Goal: Task Accomplishment & Management: Complete application form

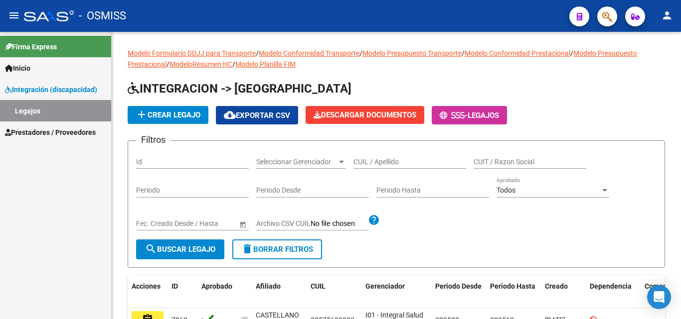
click at [51, 132] on span "Prestadores / Proveedores" at bounding box center [50, 132] width 91 height 11
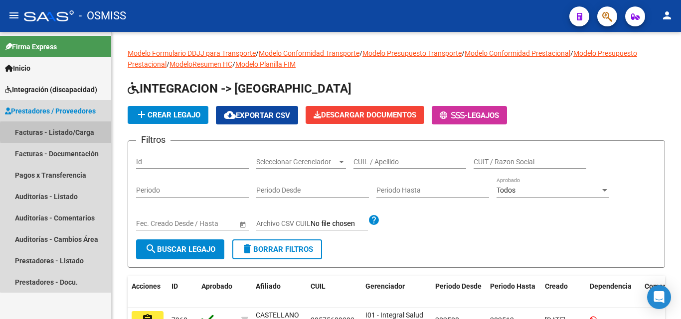
click at [79, 132] on link "Facturas - Listado/Carga" at bounding box center [55, 132] width 111 height 21
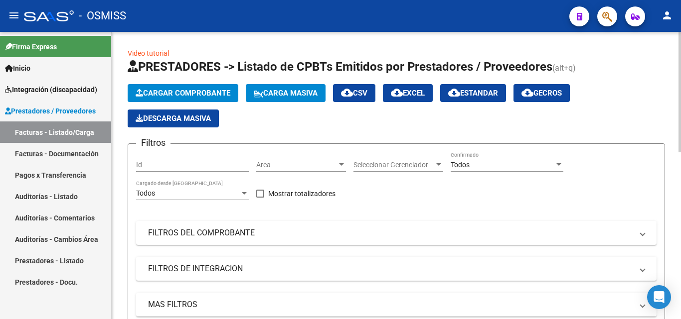
click at [193, 93] on span "Cargar Comprobante" at bounding box center [183, 93] width 95 height 9
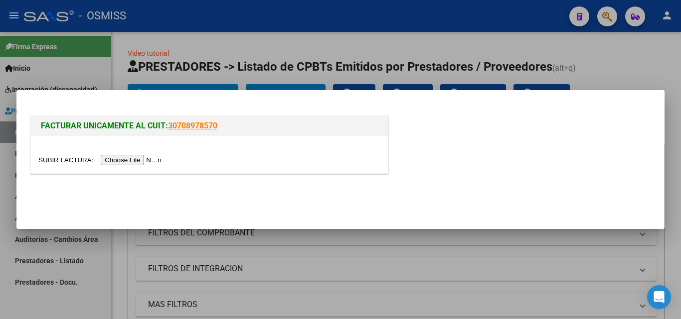
click at [126, 159] on input "file" at bounding box center [101, 160] width 126 height 10
click at [116, 160] on input "file" at bounding box center [101, 160] width 126 height 10
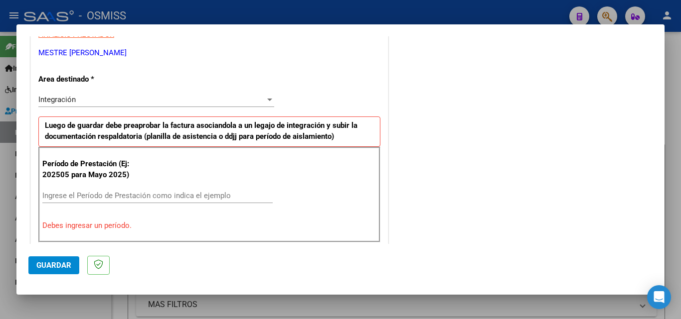
scroll to position [199, 0]
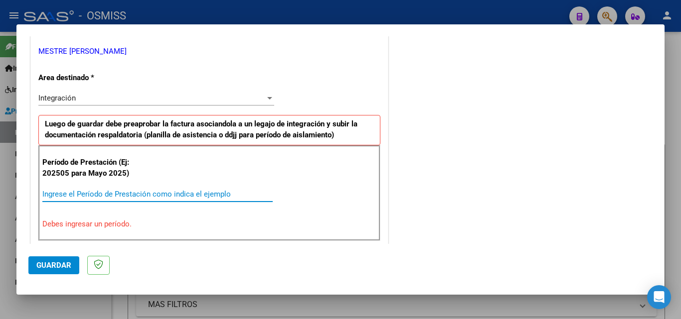
click at [101, 192] on input "Ingrese el Período de Prestación como indica el ejemplo" at bounding box center [157, 194] width 230 height 9
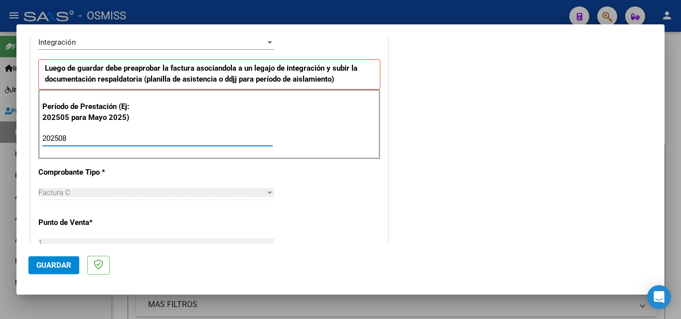
scroll to position [299, 0]
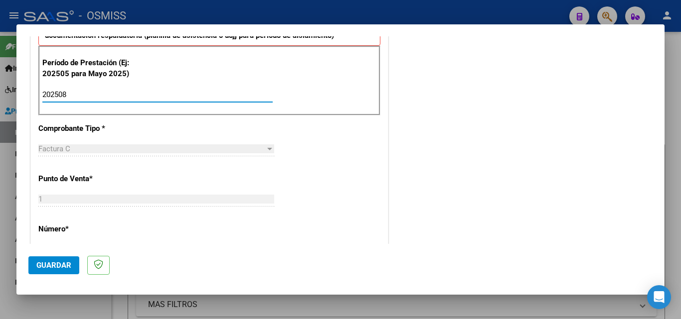
type input "202508"
click at [64, 261] on span "Guardar" at bounding box center [53, 265] width 35 height 9
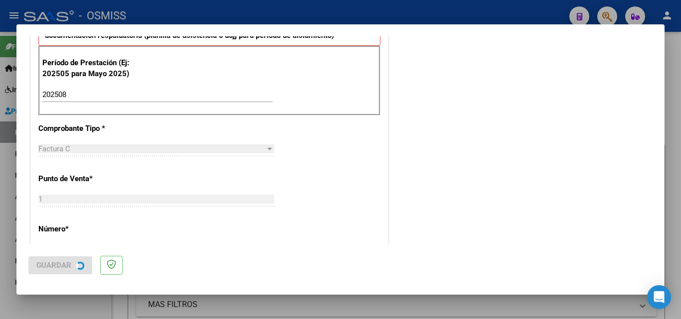
scroll to position [0, 0]
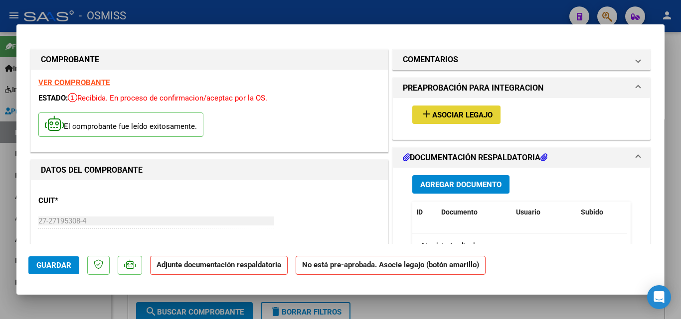
click at [441, 113] on span "Asociar Legajo" at bounding box center [462, 115] width 60 height 9
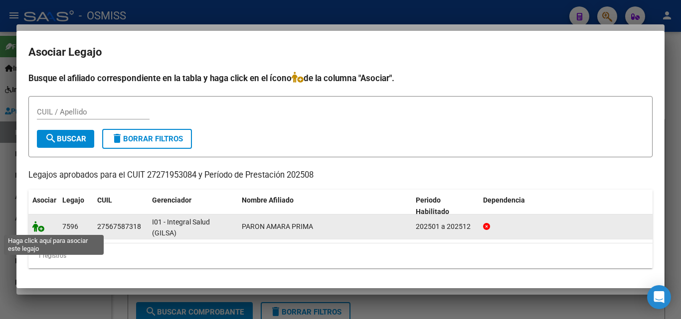
click at [40, 225] on icon at bounding box center [38, 226] width 12 height 11
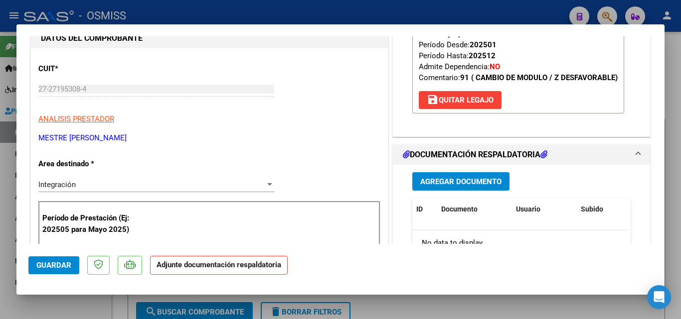
scroll to position [149, 0]
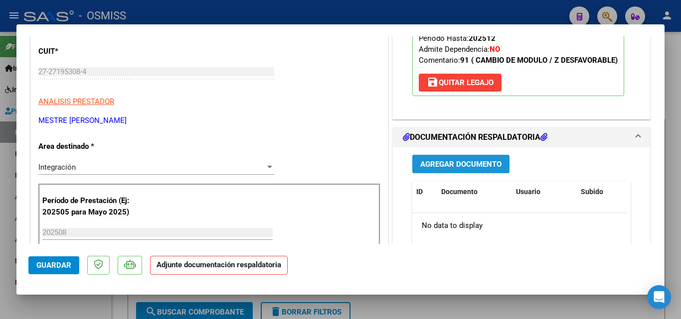
click at [480, 164] on span "Agregar Documento" at bounding box center [460, 164] width 81 height 9
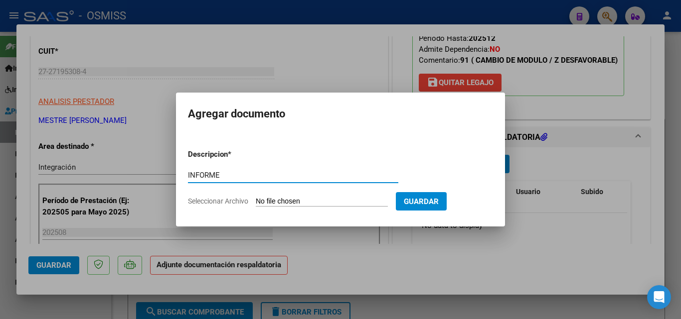
type input "INFORME"
click at [282, 202] on input "Seleccionar Archivo" at bounding box center [322, 201] width 132 height 9
type input "C:\fakepath\informe [DATE].docx"
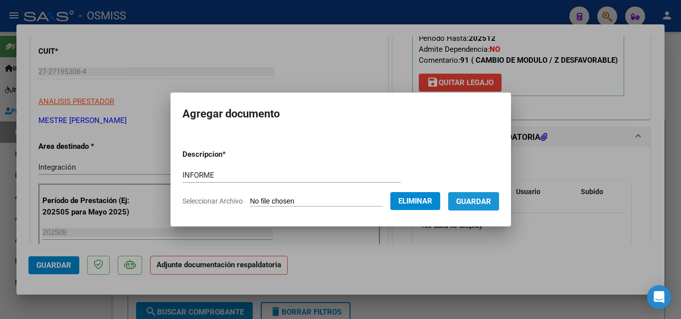
click at [482, 203] on span "Guardar" at bounding box center [473, 201] width 35 height 9
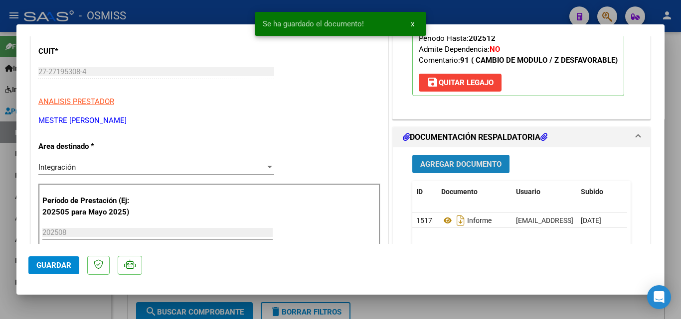
click at [454, 168] on span "Agregar Documento" at bounding box center [460, 164] width 81 height 9
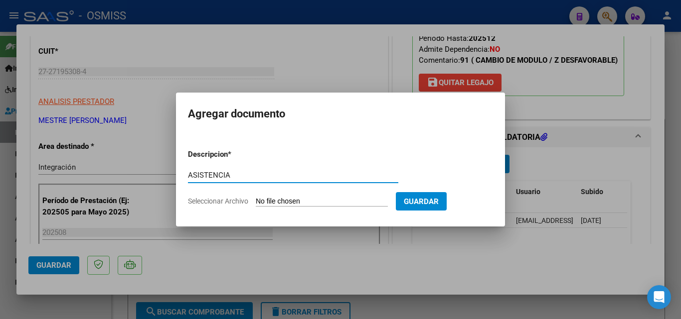
type input "ASISTENCIA"
click at [280, 200] on input "Seleccionar Archivo" at bounding box center [322, 201] width 132 height 9
type input "C:\fakepath\asistencia [DATE].pdf"
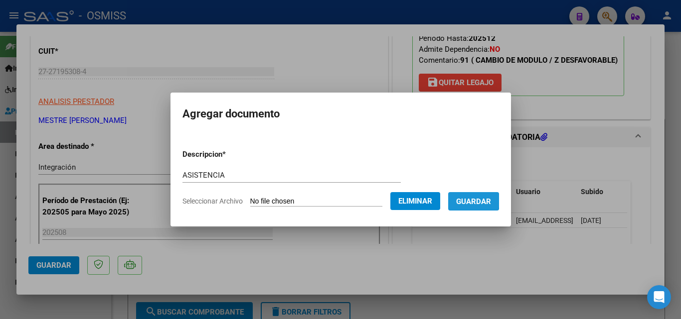
click at [478, 201] on span "Guardar" at bounding box center [473, 201] width 35 height 9
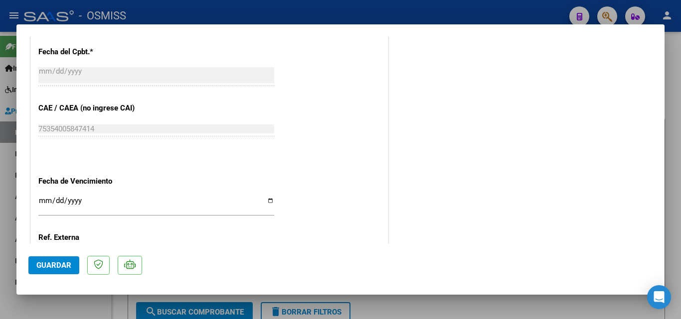
scroll to position [598, 0]
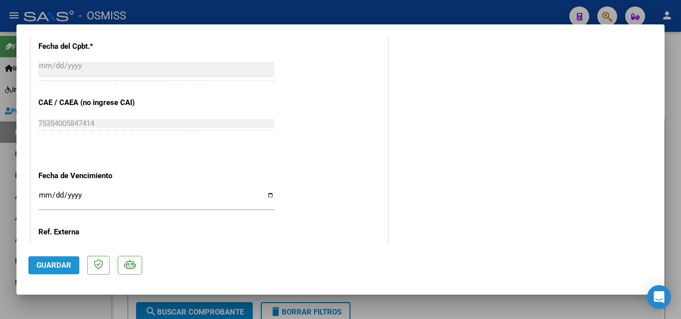
click at [59, 272] on button "Guardar" at bounding box center [53, 266] width 51 height 18
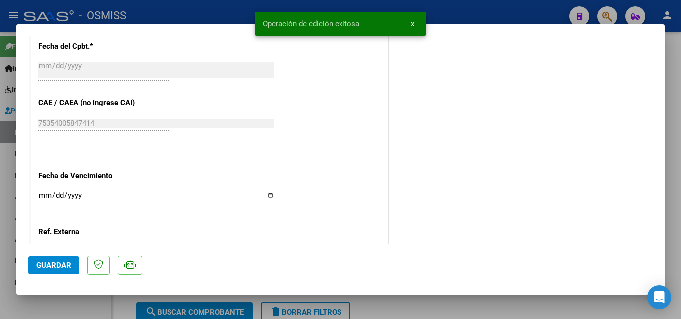
type input "$ 0,00"
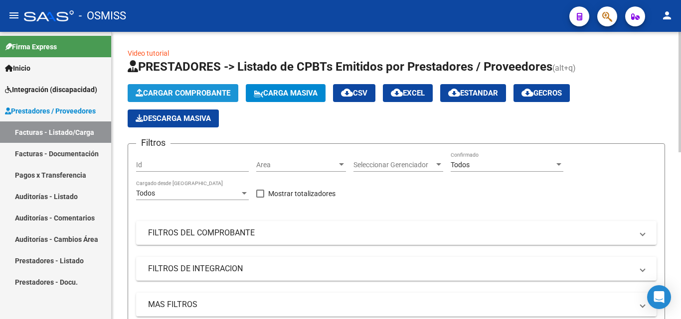
click at [183, 92] on span "Cargar Comprobante" at bounding box center [183, 93] width 95 height 9
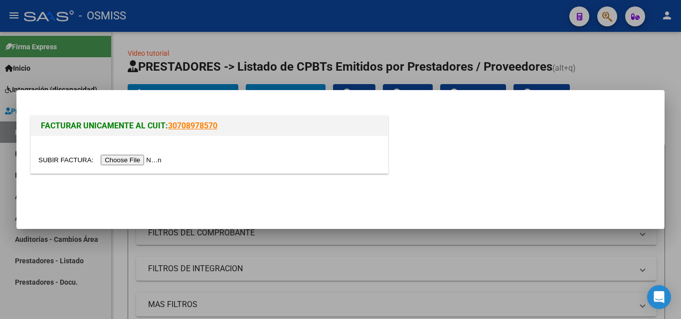
click at [135, 157] on input "file" at bounding box center [101, 160] width 126 height 10
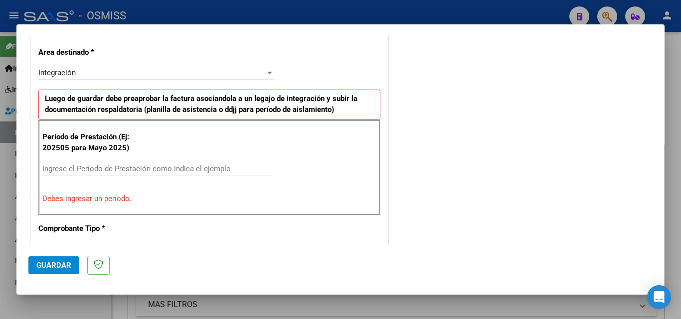
scroll to position [275, 0]
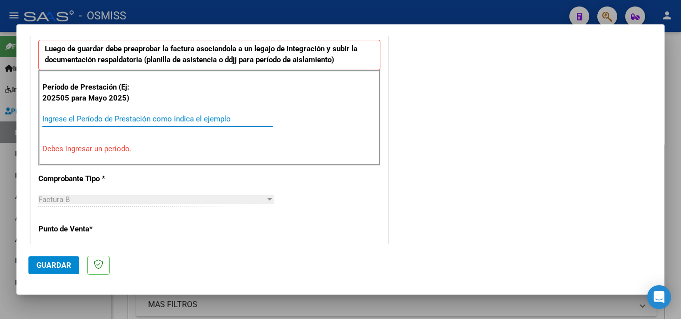
click at [205, 118] on input "Ingrese el Período de Prestación como indica el ejemplo" at bounding box center [157, 119] width 230 height 9
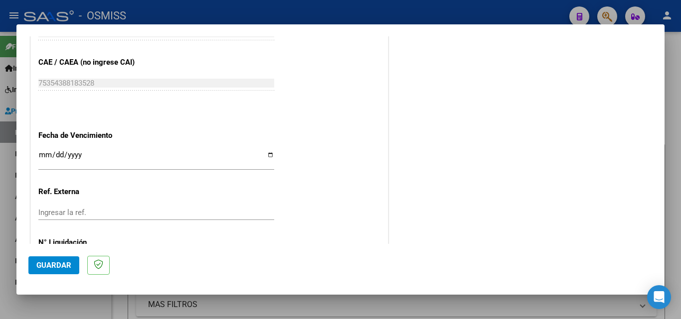
scroll to position [669, 0]
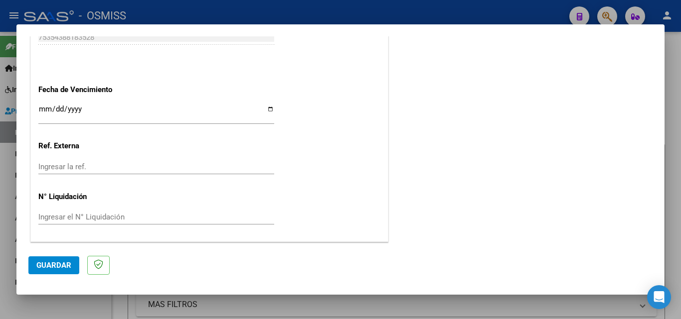
type input "202508"
click at [40, 260] on button "Guardar" at bounding box center [53, 266] width 51 height 18
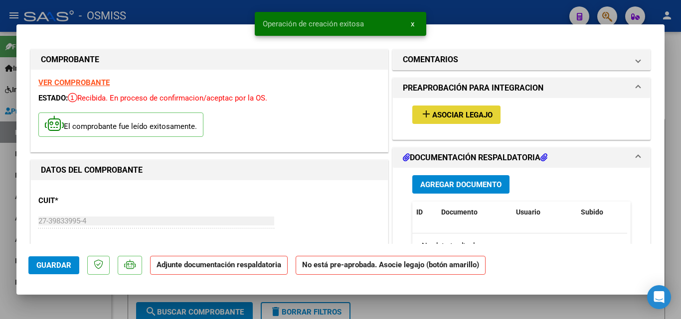
click at [456, 115] on span "Asociar Legajo" at bounding box center [462, 115] width 60 height 9
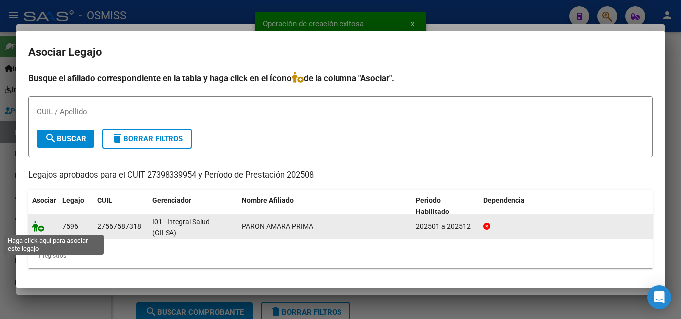
click at [39, 230] on icon at bounding box center [38, 226] width 12 height 11
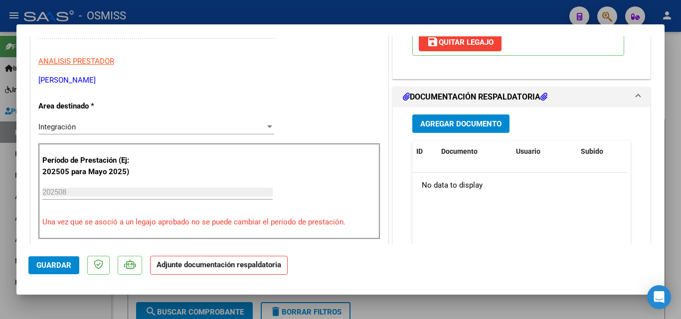
scroll to position [199, 0]
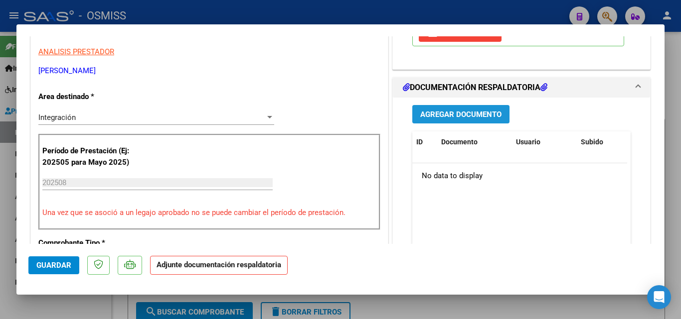
click at [468, 117] on span "Agregar Documento" at bounding box center [460, 114] width 81 height 9
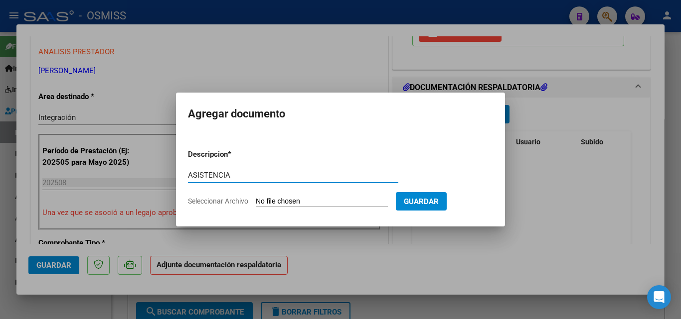
type input "ASISTENCIA"
click at [323, 203] on input "Seleccionar Archivo" at bounding box center [322, 201] width 132 height 9
type input "C:\fakepath\asistencia [DATE].pdf"
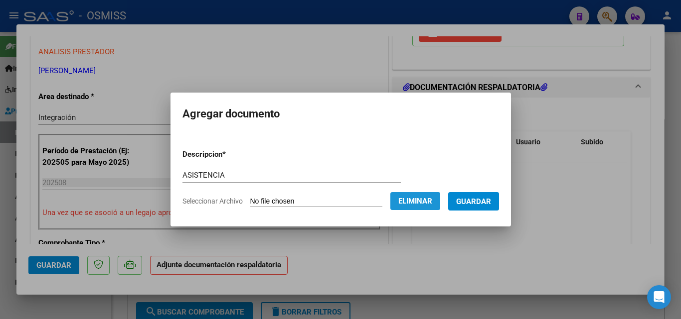
click at [410, 200] on span "Eliminar" at bounding box center [415, 201] width 34 height 9
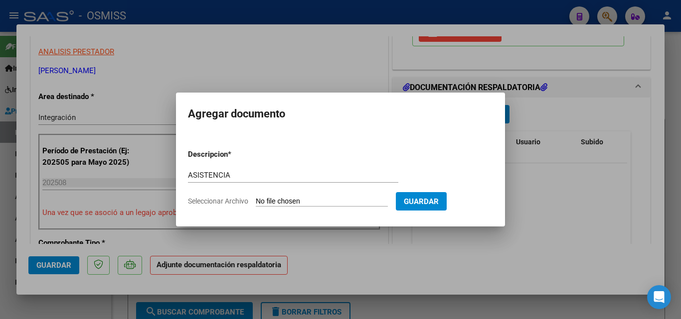
click at [287, 200] on input "Seleccionar Archivo" at bounding box center [322, 201] width 132 height 9
type input "C:\fakepath\asistencia [DATE].pdf"
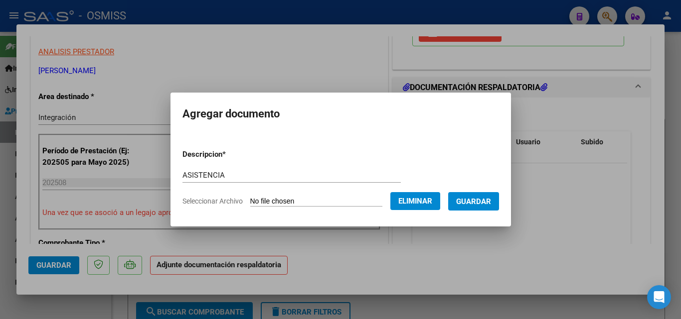
click at [472, 207] on button "Guardar" at bounding box center [473, 201] width 51 height 18
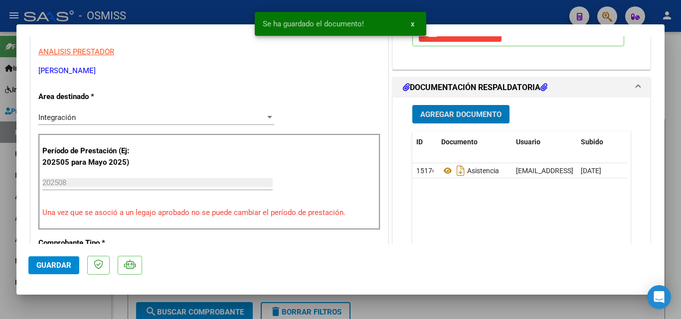
click at [463, 117] on span "Agregar Documento" at bounding box center [460, 114] width 81 height 9
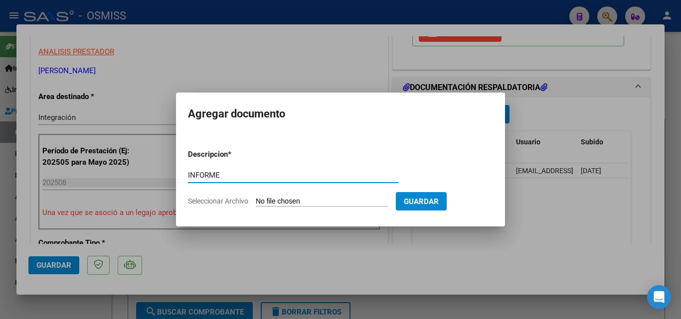
type input "INFORME"
click at [323, 199] on input "Seleccionar Archivo" at bounding box center [322, 201] width 132 height 9
type input "C:\fakepath\INFORME [DATE].pdf"
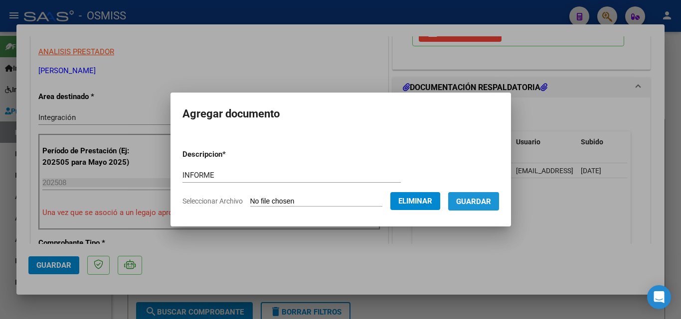
click at [477, 197] on span "Guardar" at bounding box center [473, 201] width 35 height 9
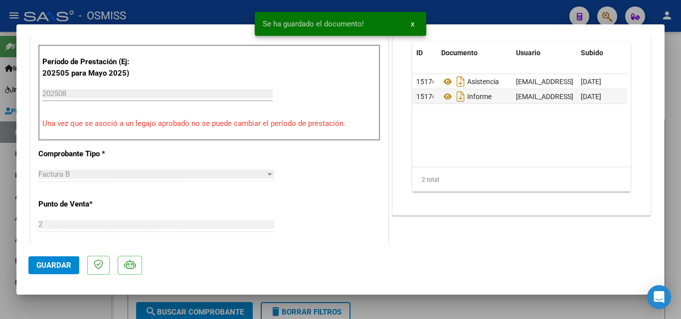
scroll to position [399, 0]
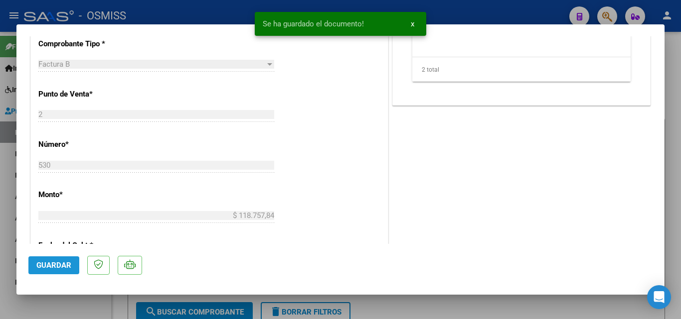
click at [74, 268] on button "Guardar" at bounding box center [53, 266] width 51 height 18
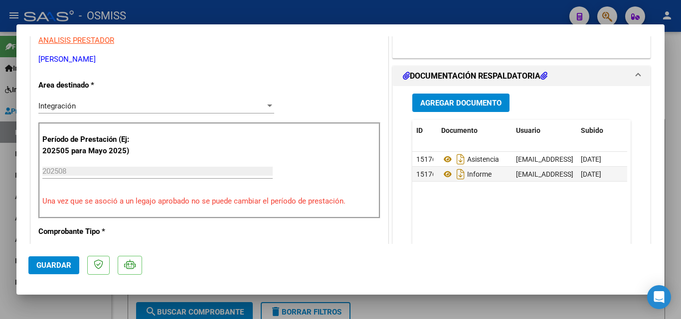
scroll to position [199, 0]
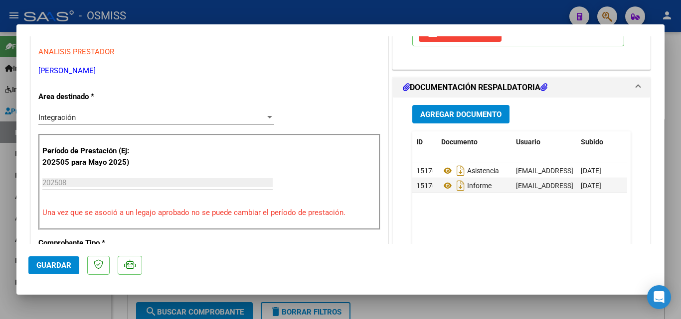
type input "$ 0,00"
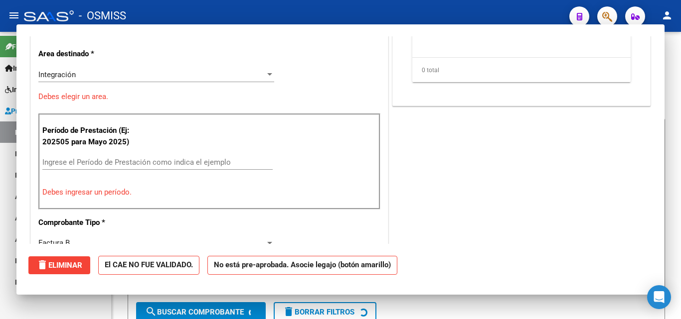
scroll to position [0, 0]
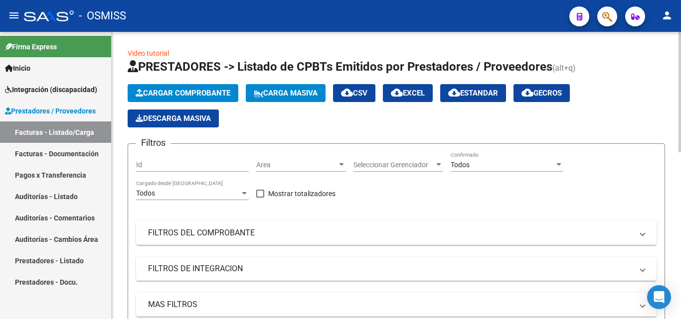
click at [189, 91] on span "Cargar Comprobante" at bounding box center [183, 93] width 95 height 9
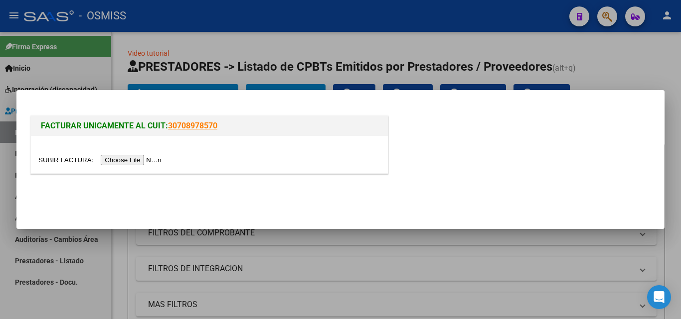
click at [122, 159] on input "file" at bounding box center [101, 160] width 126 height 10
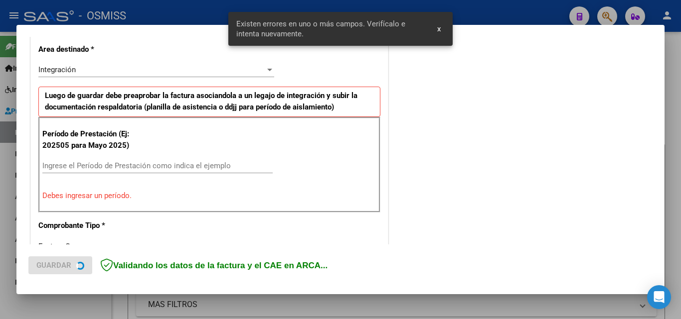
scroll to position [243, 0]
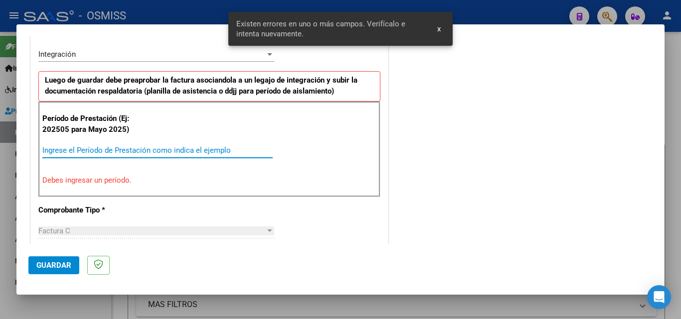
click at [137, 146] on input "Ingrese el Período de Prestación como indica el ejemplo" at bounding box center [157, 150] width 230 height 9
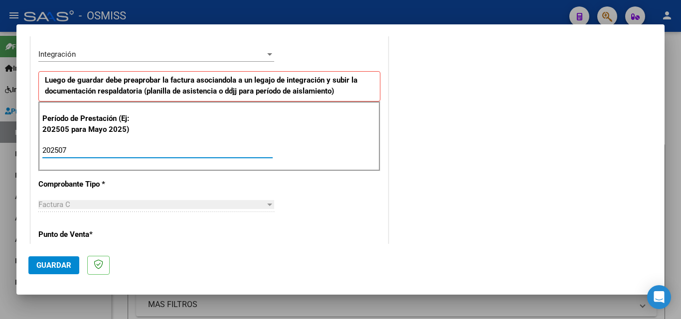
type input "202507"
click at [67, 263] on span "Guardar" at bounding box center [53, 265] width 35 height 9
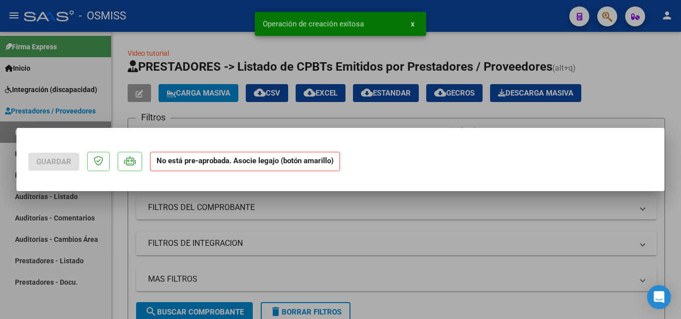
scroll to position [0, 0]
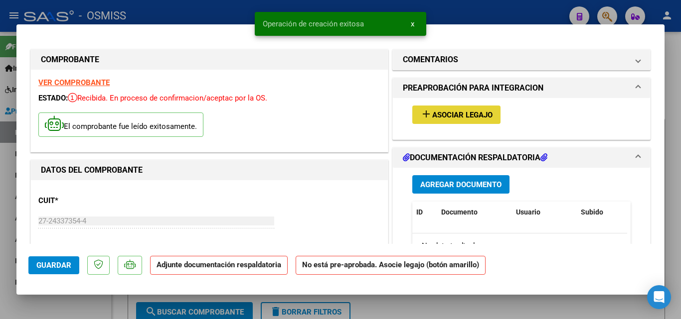
click at [451, 117] on span "Asociar Legajo" at bounding box center [462, 115] width 60 height 9
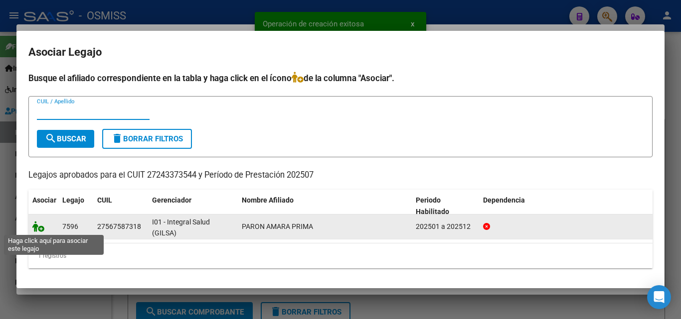
click at [40, 227] on icon at bounding box center [38, 226] width 12 height 11
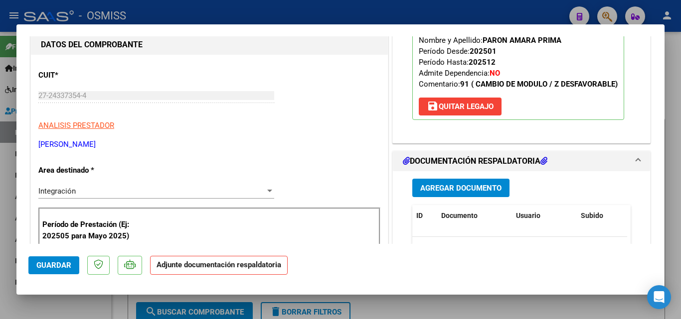
scroll to position [149, 0]
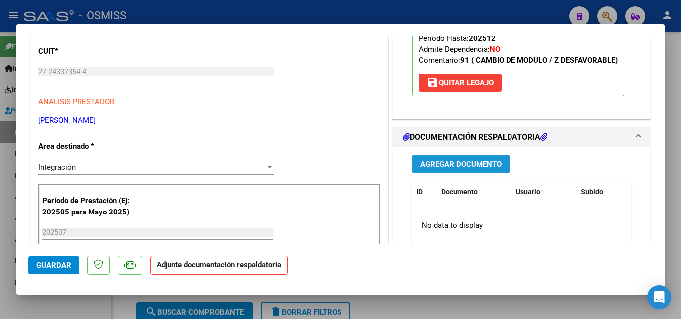
click at [469, 161] on span "Agregar Documento" at bounding box center [460, 164] width 81 height 9
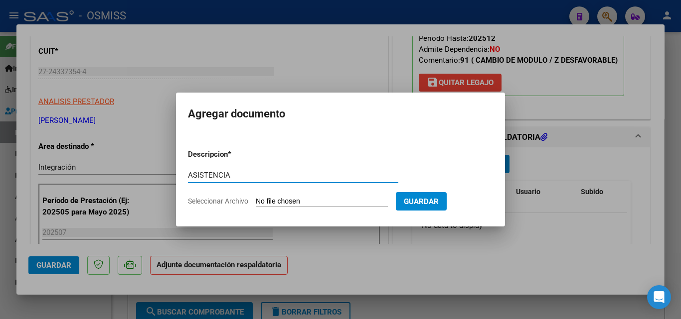
type input "ASISTENCIA"
click at [299, 201] on input "Seleccionar Archivo" at bounding box center [322, 201] width 132 height 9
type input "C:\fakepath\Asistencia [DATE].pdf"
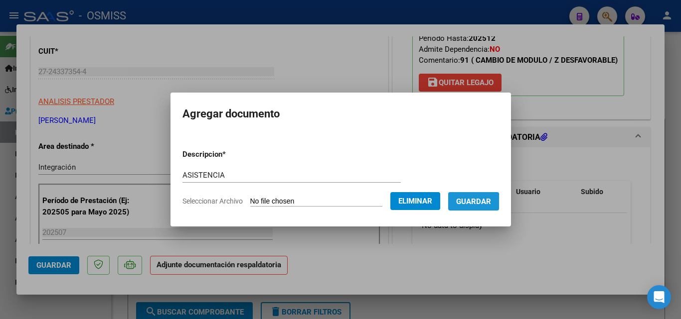
click at [476, 202] on span "Guardar" at bounding box center [473, 201] width 35 height 9
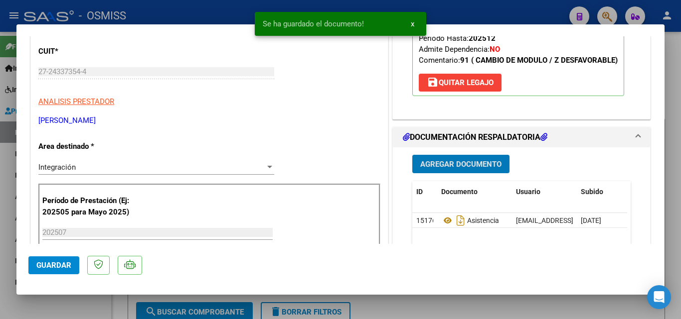
click at [443, 159] on button "Agregar Documento" at bounding box center [460, 164] width 97 height 18
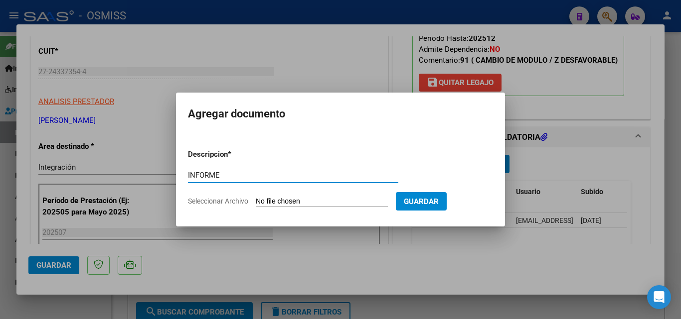
type input "INFORME"
click at [285, 197] on input "Seleccionar Archivo" at bounding box center [322, 201] width 132 height 9
type input "C:\fakepath\Informe [DATE].pdf"
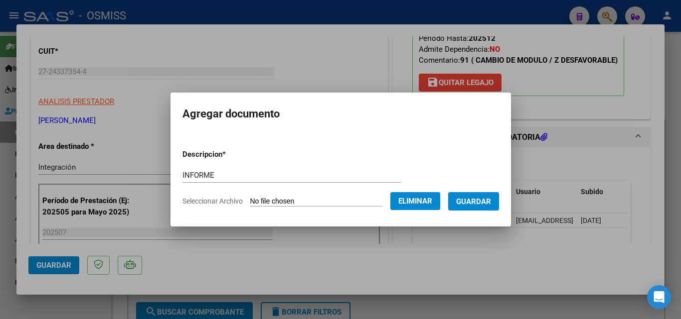
click at [485, 196] on button "Guardar" at bounding box center [473, 201] width 51 height 18
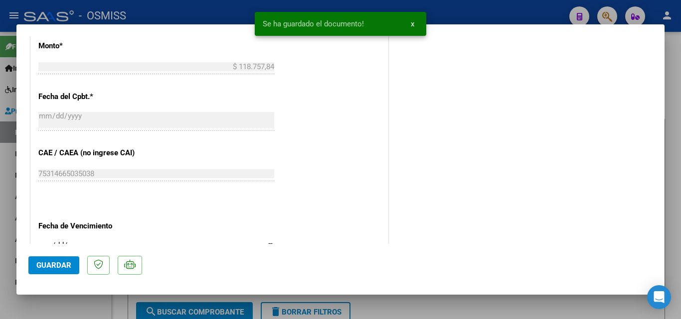
scroll to position [548, 0]
click at [60, 265] on span "Guardar" at bounding box center [53, 265] width 35 height 9
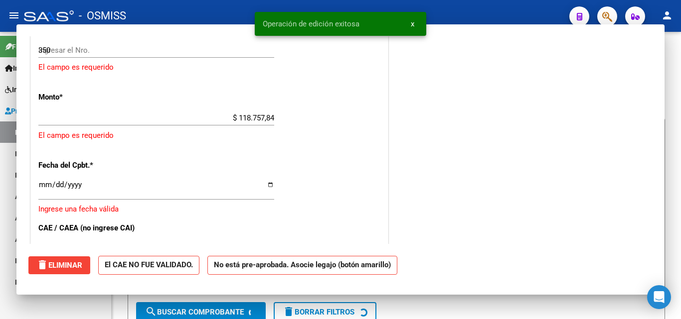
type input "$ 0,00"
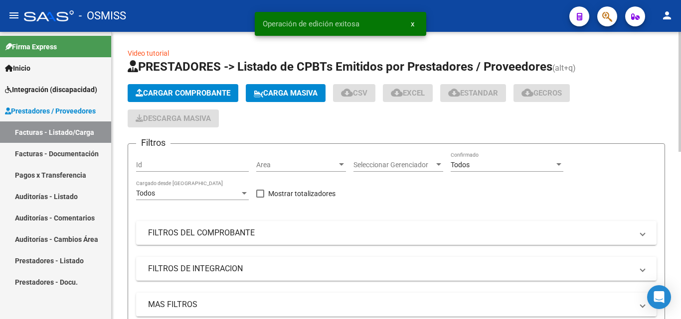
click at [190, 90] on span "Cargar Comprobante" at bounding box center [183, 93] width 95 height 9
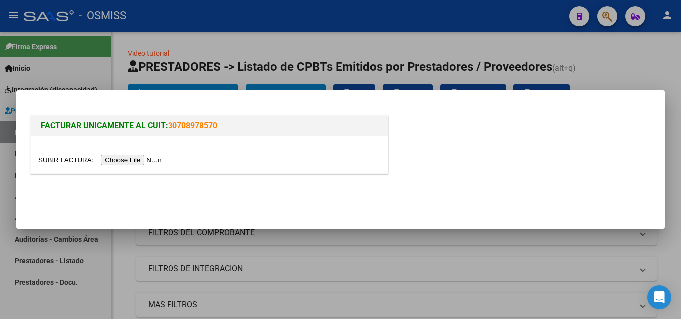
click at [151, 156] on input "file" at bounding box center [101, 160] width 126 height 10
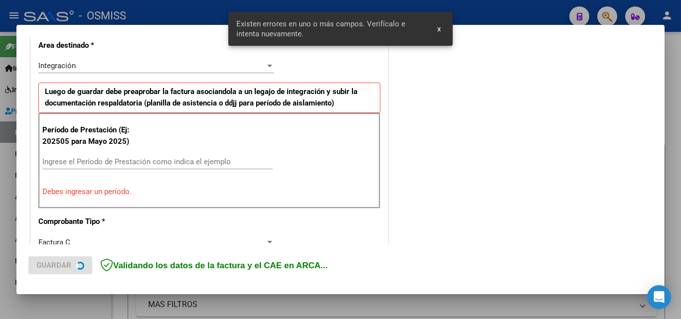
scroll to position [243, 0]
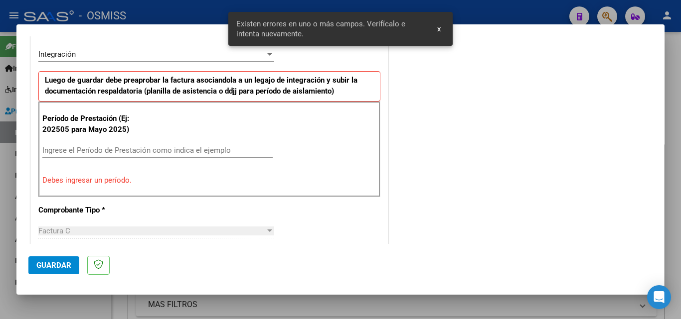
click at [77, 149] on input "Ingrese el Período de Prestación como indica el ejemplo" at bounding box center [157, 150] width 230 height 9
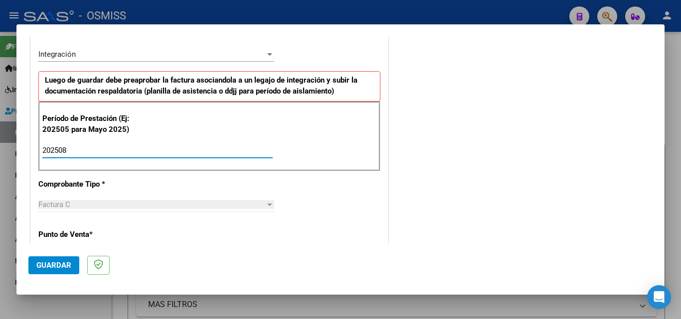
type input "202508"
click at [63, 265] on span "Guardar" at bounding box center [53, 265] width 35 height 9
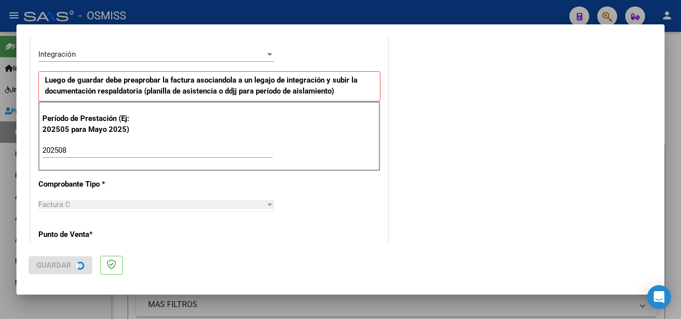
scroll to position [0, 0]
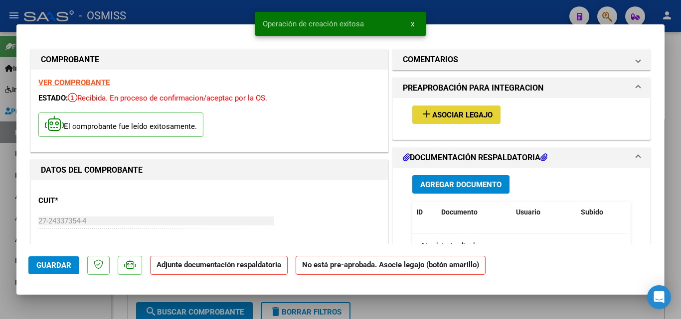
click at [439, 109] on button "add Asociar Legajo" at bounding box center [456, 115] width 88 height 18
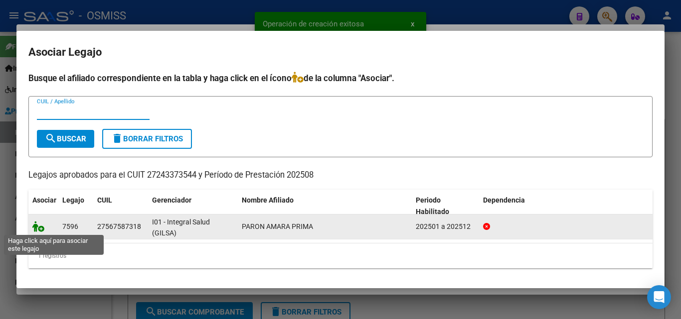
click at [39, 229] on icon at bounding box center [38, 226] width 12 height 11
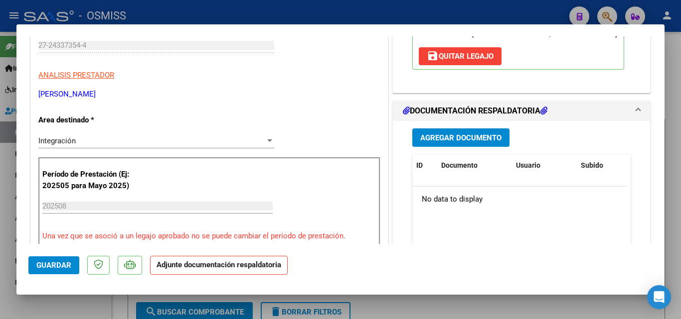
scroll to position [199, 0]
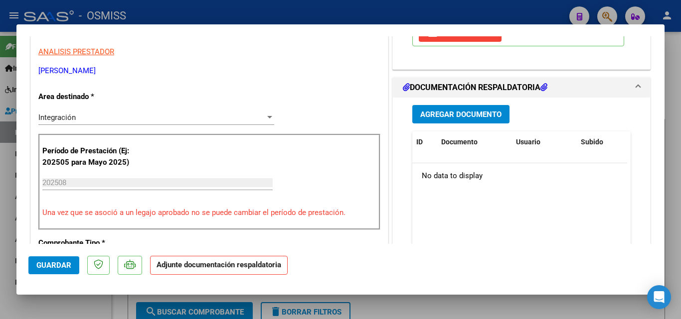
click at [473, 111] on span "Agregar Documento" at bounding box center [460, 114] width 81 height 9
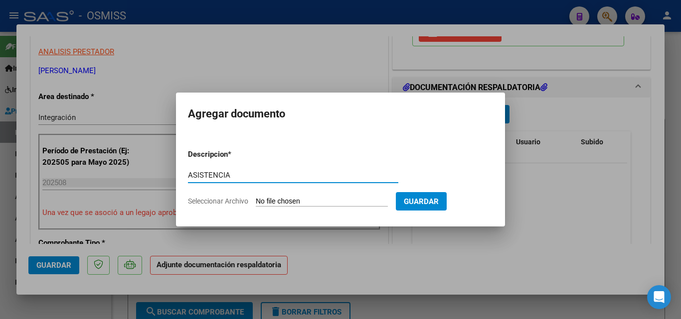
type input "ASISTENCIA"
click at [340, 201] on input "Seleccionar Archivo" at bounding box center [322, 201] width 132 height 9
type input "C:\fakepath\asistencia [DATE].pdf"
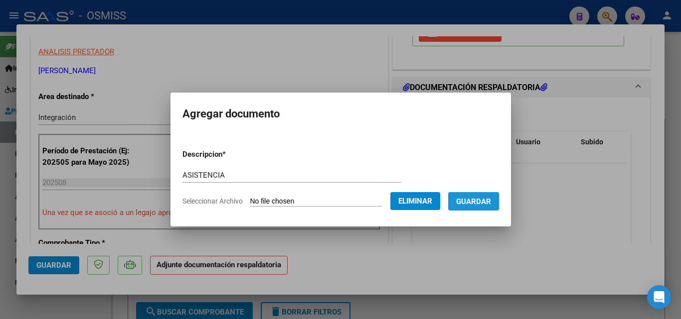
click at [482, 203] on span "Guardar" at bounding box center [473, 201] width 35 height 9
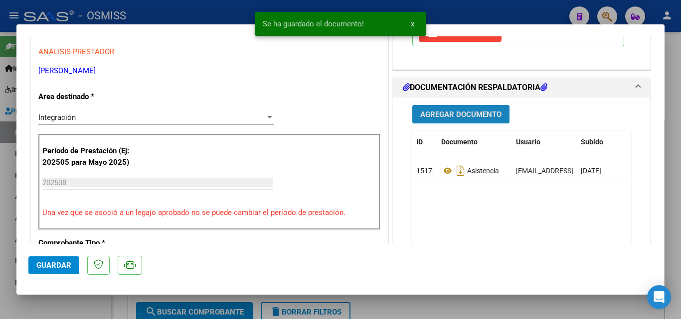
click at [446, 113] on span "Agregar Documento" at bounding box center [460, 114] width 81 height 9
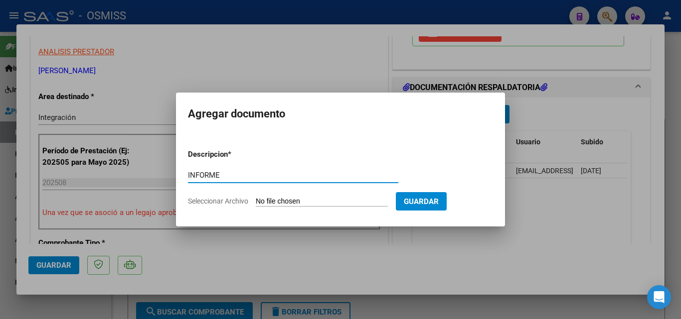
type input "INFORME"
click at [339, 201] on input "Seleccionar Archivo" at bounding box center [322, 201] width 132 height 9
type input "C:\fakepath\Informe [DATE].pdf"
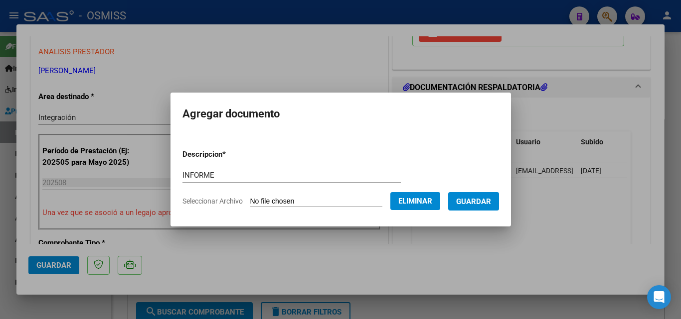
click at [461, 202] on button "Guardar" at bounding box center [473, 201] width 51 height 18
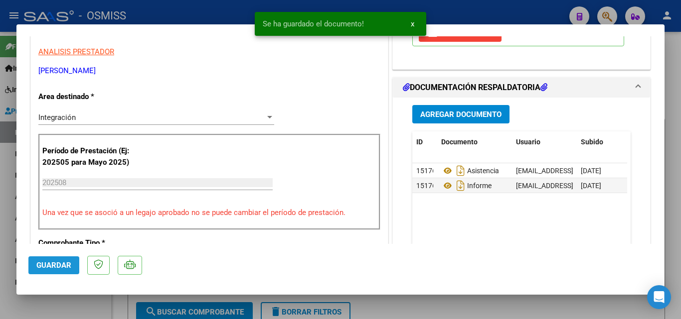
click at [70, 266] on button "Guardar" at bounding box center [53, 266] width 51 height 18
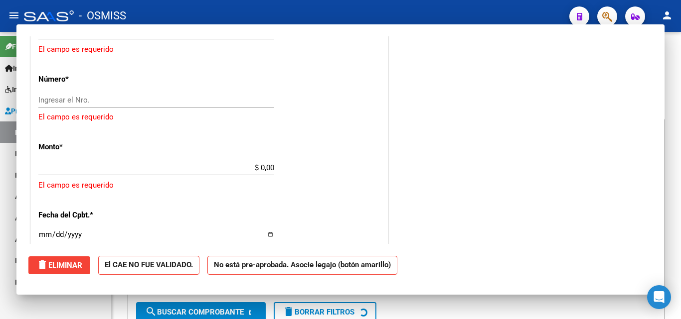
scroll to position [0, 0]
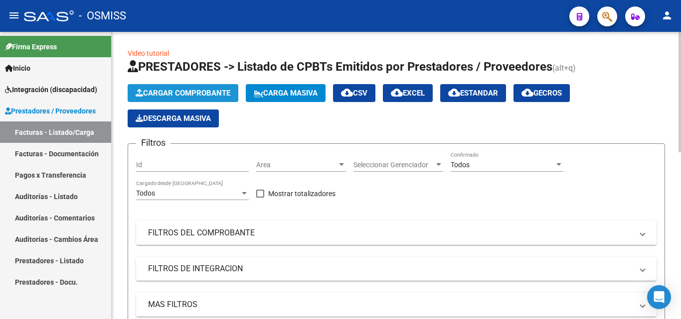
click at [179, 89] on span "Cargar Comprobante" at bounding box center [183, 93] width 95 height 9
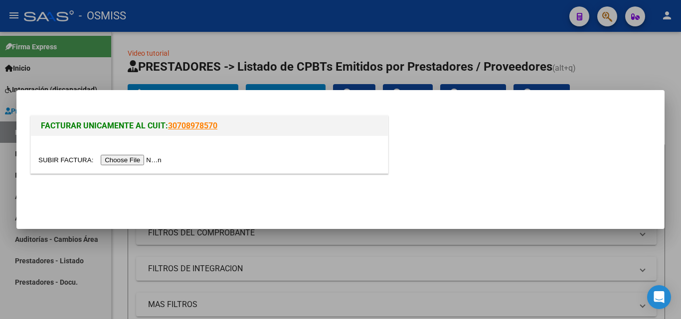
click at [122, 163] on input "file" at bounding box center [101, 160] width 126 height 10
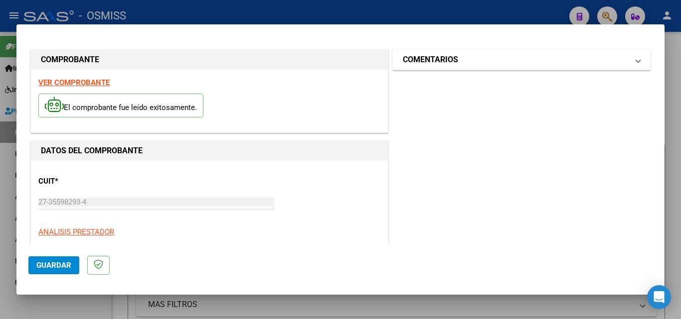
click at [633, 62] on mat-expansion-panel-header "COMENTARIOS" at bounding box center [521, 60] width 257 height 20
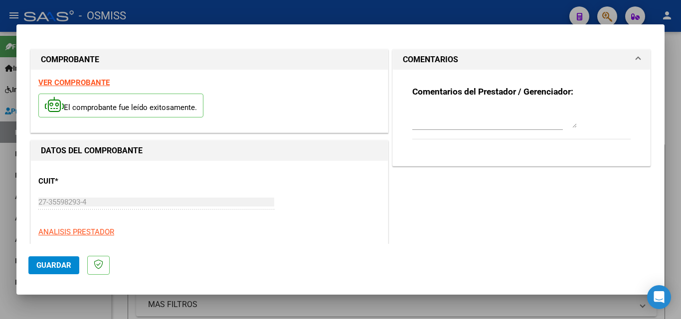
click at [633, 62] on mat-expansion-panel-header "COMENTARIOS" at bounding box center [521, 60] width 257 height 20
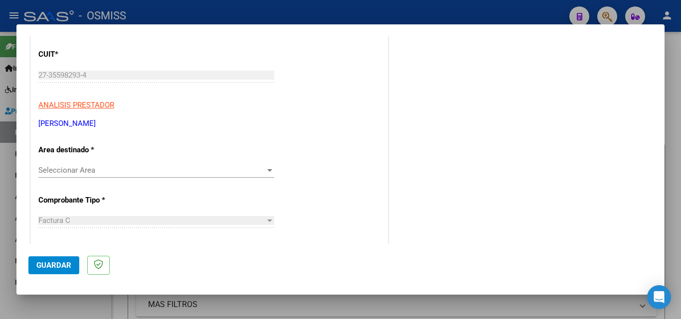
scroll to position [149, 0]
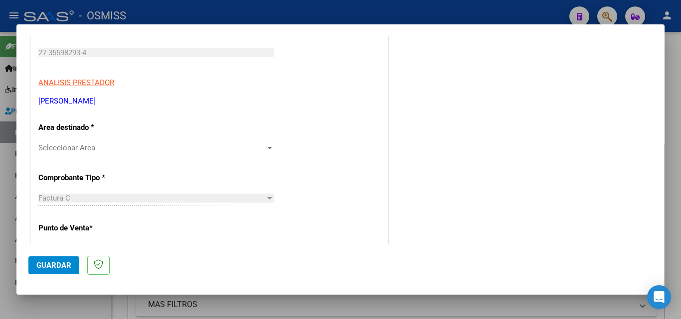
click at [265, 146] on div at bounding box center [269, 148] width 9 height 8
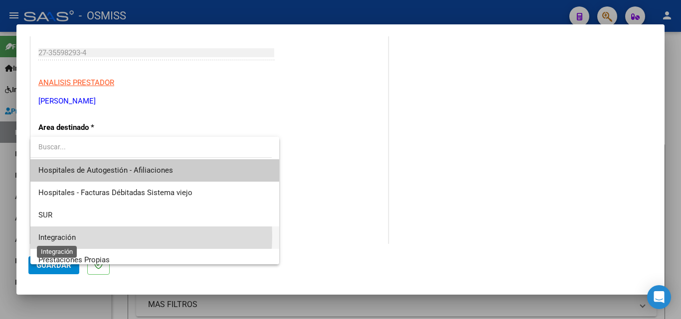
click at [66, 236] on span "Integración" at bounding box center [56, 237] width 37 height 9
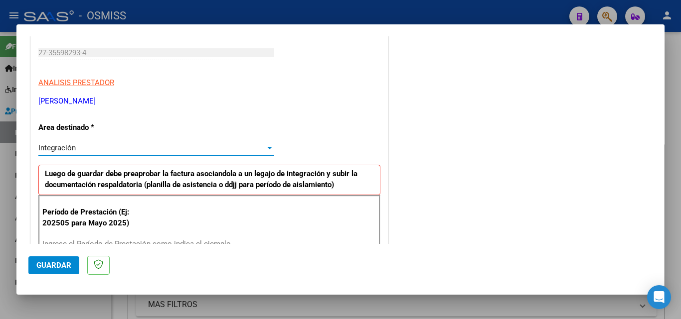
scroll to position [199, 0]
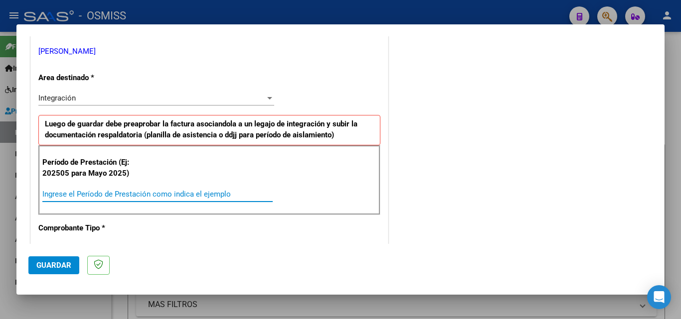
click at [103, 195] on input "Ingrese el Período de Prestación como indica el ejemplo" at bounding box center [157, 194] width 230 height 9
type input "202508"
click at [61, 265] on span "Guardar" at bounding box center [53, 265] width 35 height 9
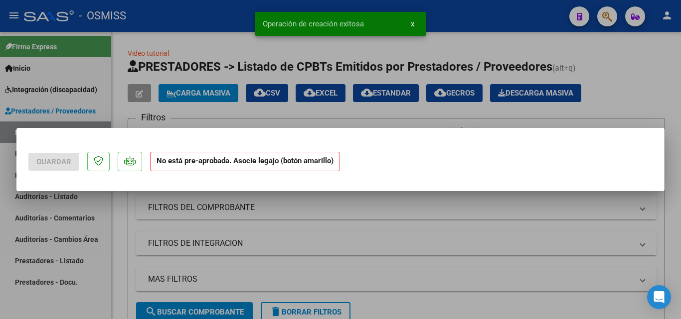
scroll to position [0, 0]
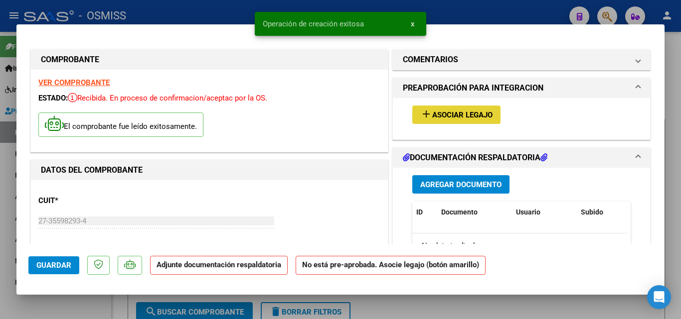
click at [439, 114] on span "Asociar Legajo" at bounding box center [462, 115] width 60 height 9
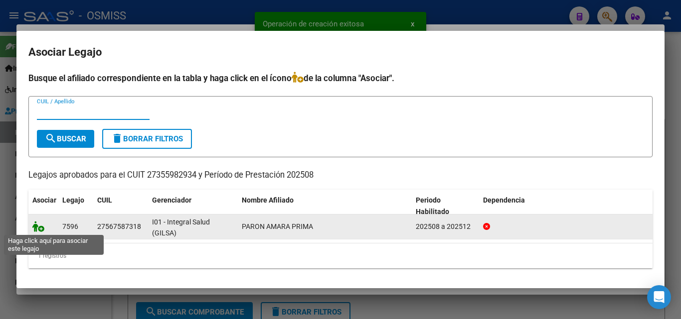
click at [40, 225] on icon at bounding box center [38, 226] width 12 height 11
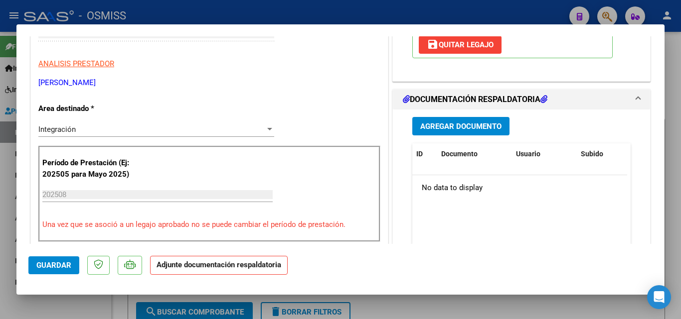
scroll to position [199, 0]
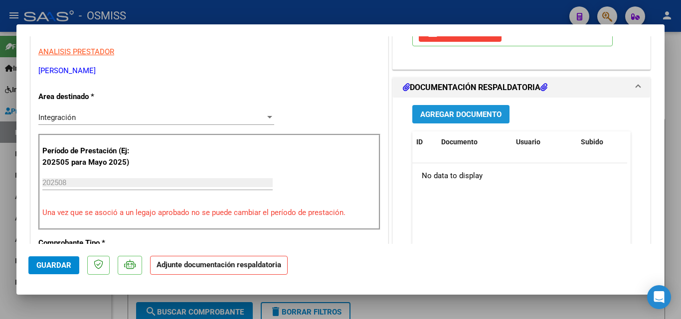
click at [444, 116] on span "Agregar Documento" at bounding box center [460, 114] width 81 height 9
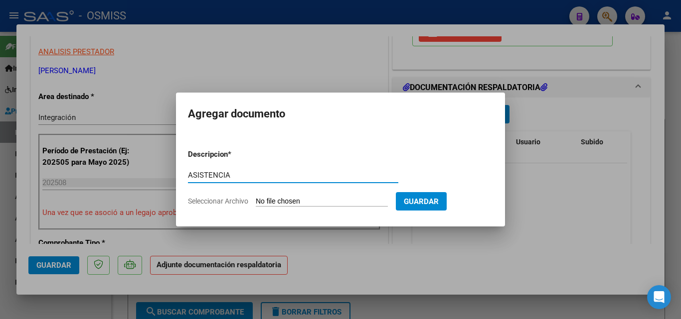
type input "ASISTENCIA"
click at [334, 202] on input "Seleccionar Archivo" at bounding box center [322, 201] width 132 height 9
type input "C:\fakepath\ASISTENCIA [DATE].pdf"
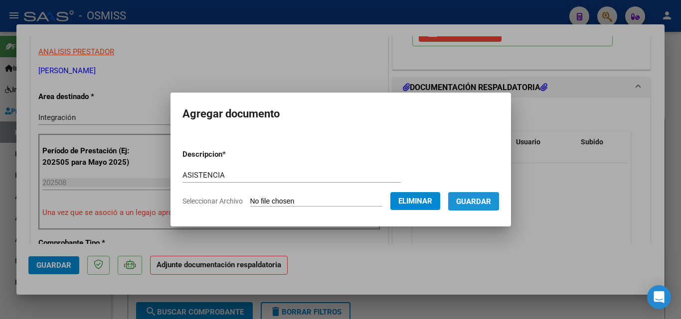
click at [477, 201] on span "Guardar" at bounding box center [473, 201] width 35 height 9
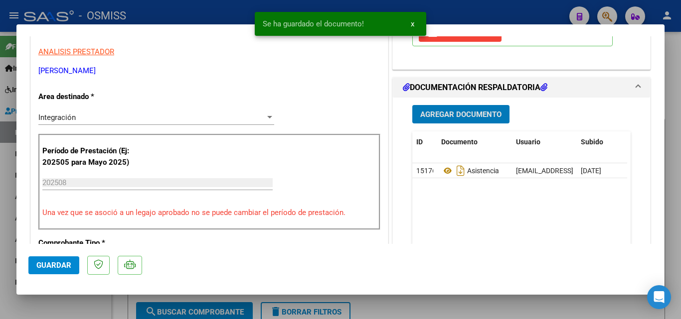
click at [445, 118] on span "Agregar Documento" at bounding box center [460, 114] width 81 height 9
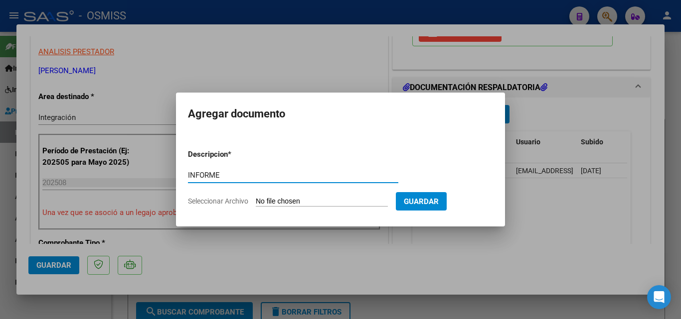
type input "INFORME"
click at [278, 200] on input "Seleccionar Archivo" at bounding box center [322, 201] width 132 height 9
type input "C:\fakepath\INFORME [DATE].pdf"
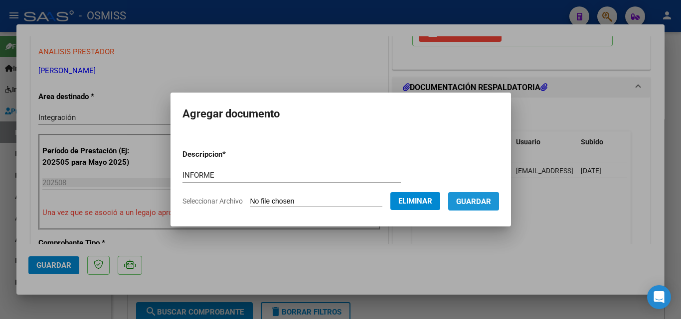
click at [491, 200] on span "Guardar" at bounding box center [473, 201] width 35 height 9
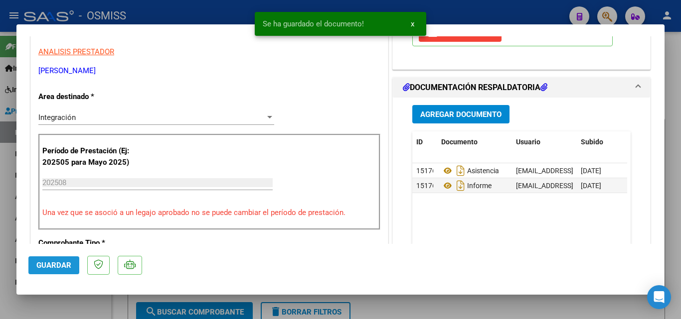
click at [72, 262] on button "Guardar" at bounding box center [53, 266] width 51 height 18
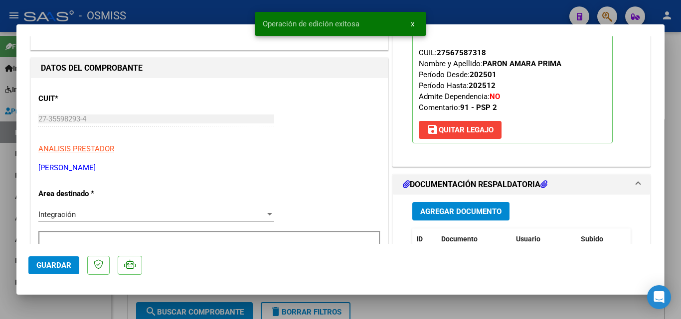
scroll to position [100, 0]
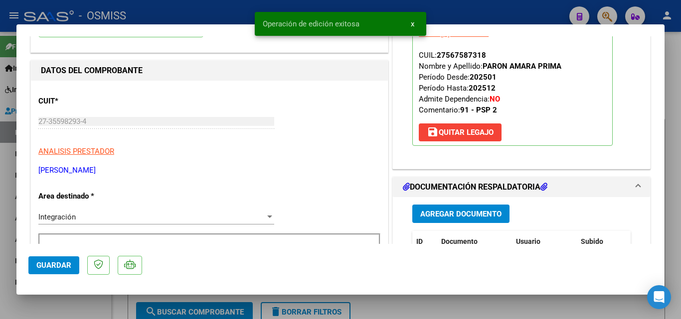
type input "$ 0,00"
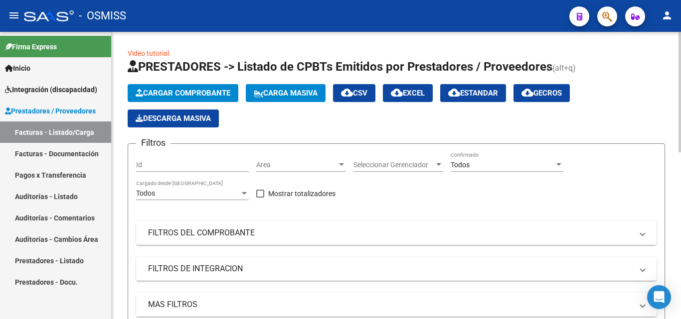
click at [175, 93] on span "Cargar Comprobante" at bounding box center [183, 93] width 95 height 9
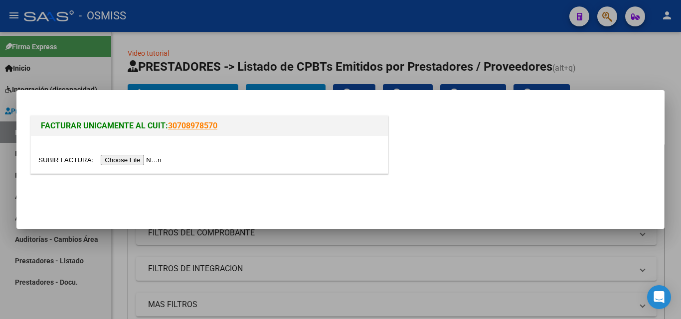
click at [126, 160] on input "file" at bounding box center [101, 160] width 126 height 10
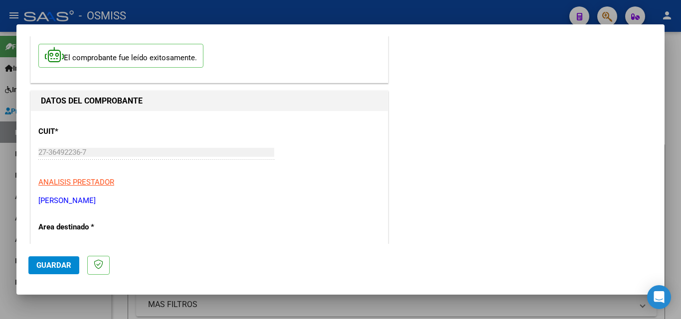
scroll to position [100, 0]
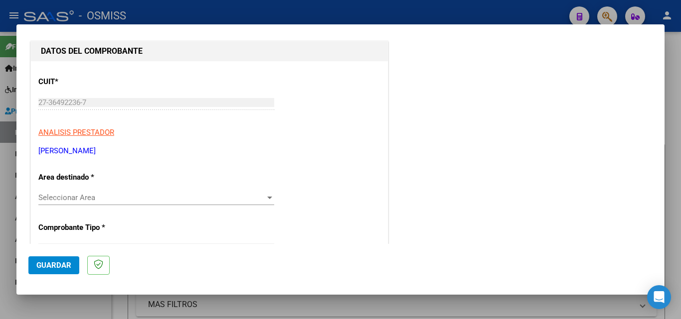
click at [269, 196] on div at bounding box center [269, 198] width 9 height 8
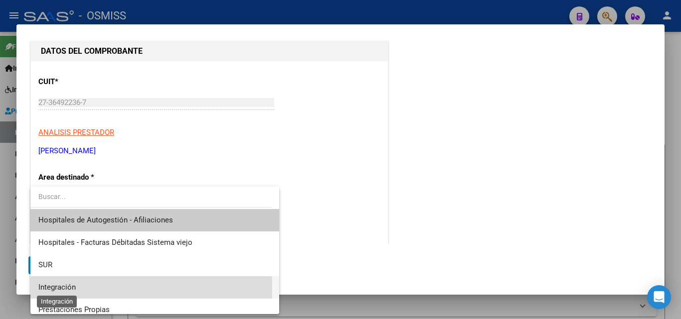
click at [68, 287] on span "Integración" at bounding box center [56, 287] width 37 height 9
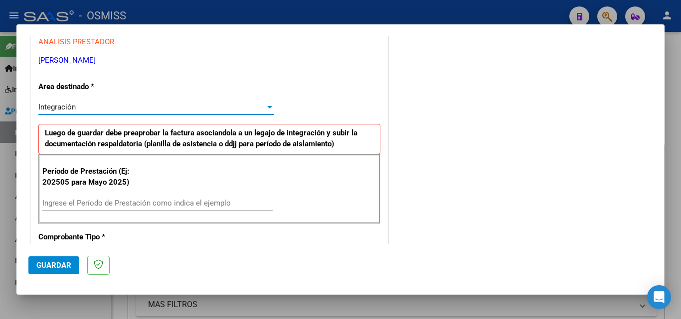
scroll to position [199, 0]
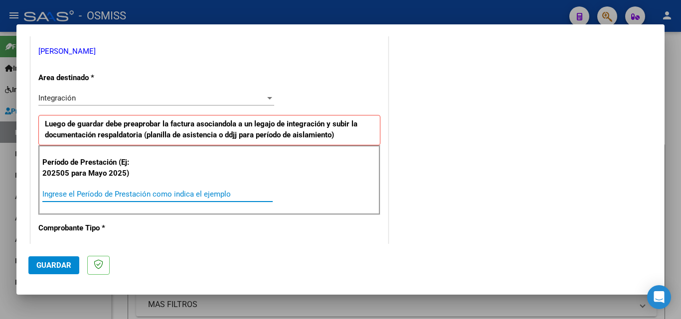
click at [136, 190] on input "Ingrese el Período de Prestación como indica el ejemplo" at bounding box center [157, 194] width 230 height 9
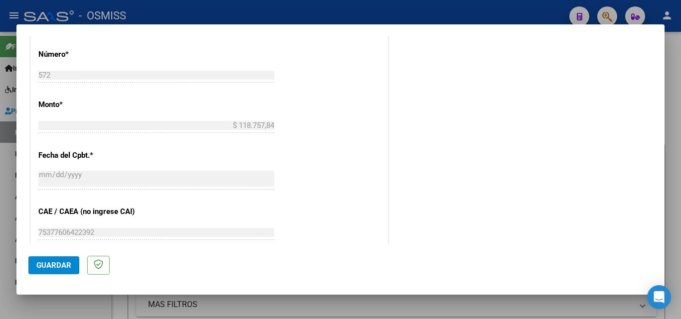
scroll to position [498, 0]
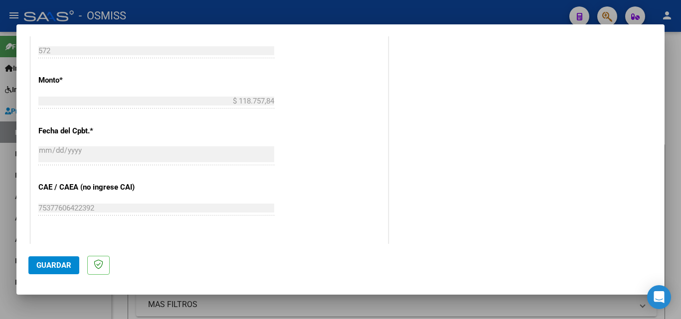
type input "202507"
click at [57, 262] on span "Guardar" at bounding box center [53, 265] width 35 height 9
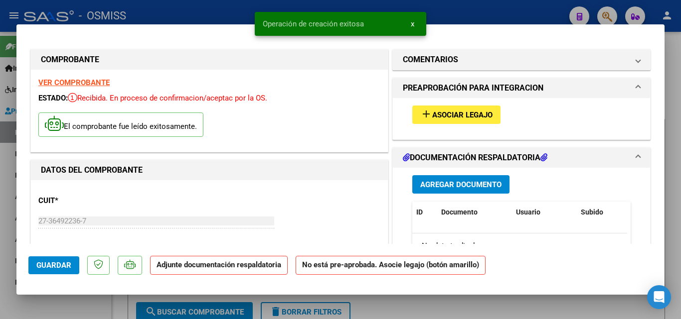
click at [459, 116] on span "Asociar Legajo" at bounding box center [462, 115] width 60 height 9
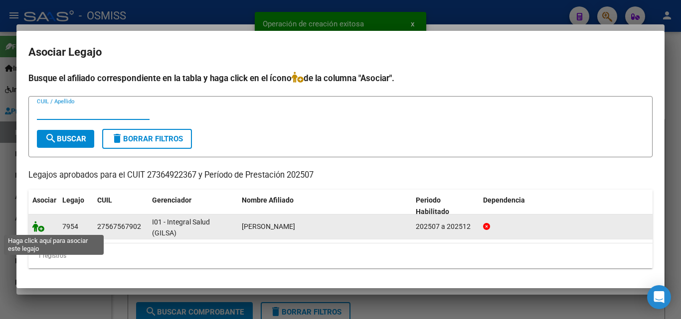
click at [38, 224] on icon at bounding box center [38, 226] width 12 height 11
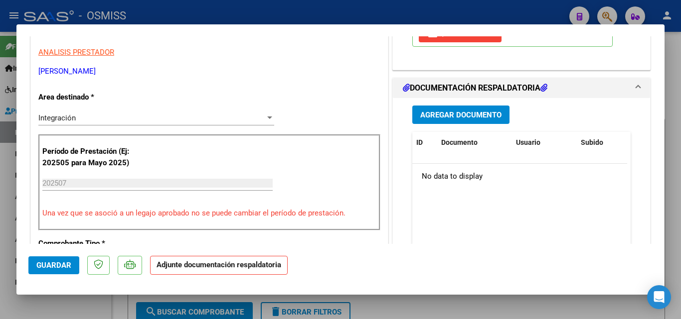
scroll to position [199, 0]
click at [468, 117] on span "Agregar Documento" at bounding box center [460, 114] width 81 height 9
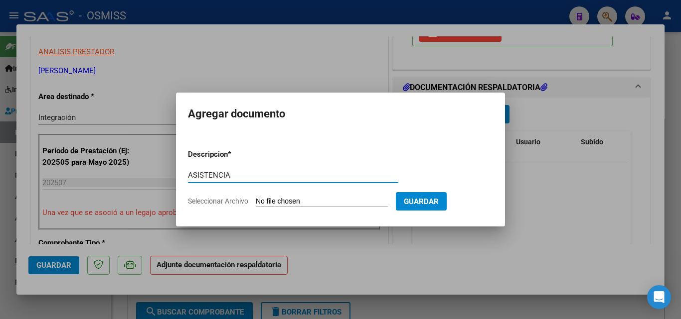
type input "ASISTENCIA"
click at [285, 199] on input "Seleccionar Archivo" at bounding box center [322, 201] width 132 height 9
type input "C:\fakepath\ASISTENCIA [DATE].pdf"
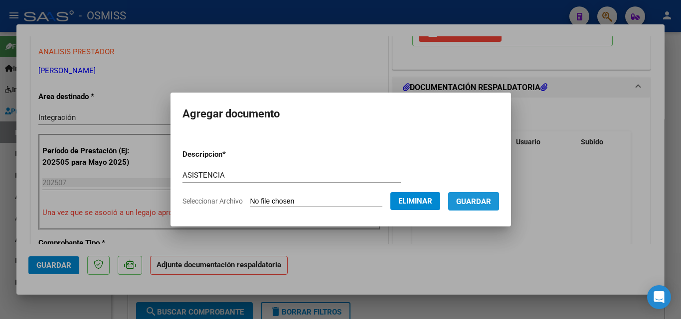
click at [482, 201] on span "Guardar" at bounding box center [473, 201] width 35 height 9
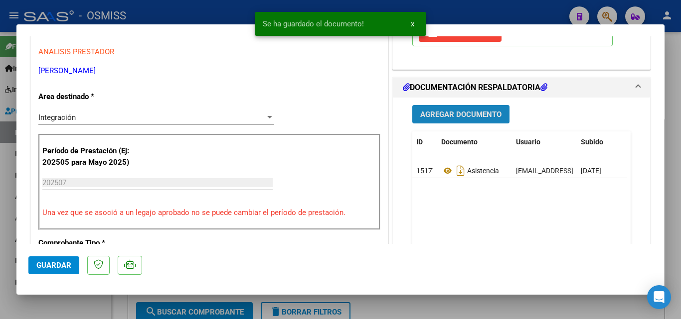
click at [472, 112] on span "Agregar Documento" at bounding box center [460, 114] width 81 height 9
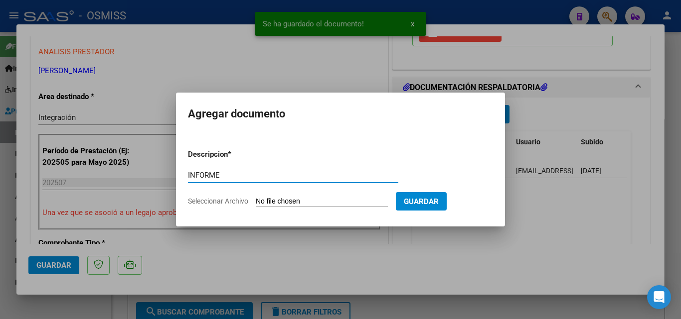
type input "INFORME"
click at [326, 200] on input "Seleccionar Archivo" at bounding box center [322, 201] width 132 height 9
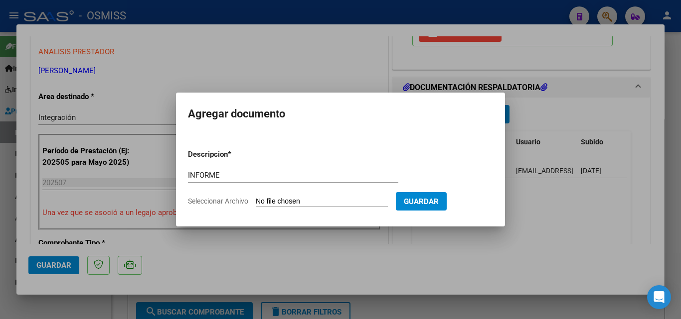
type input "C:\fakepath\INFORME [DATE].pdf"
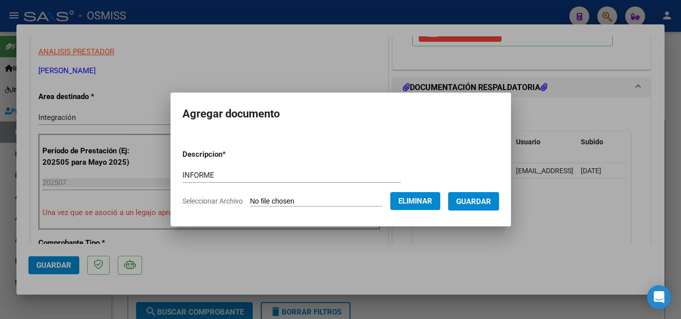
click at [480, 203] on span "Guardar" at bounding box center [473, 201] width 35 height 9
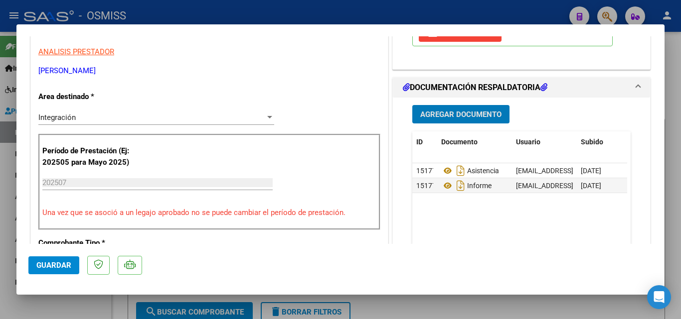
click at [78, 267] on button "Guardar" at bounding box center [53, 266] width 51 height 18
type input "$ 0,00"
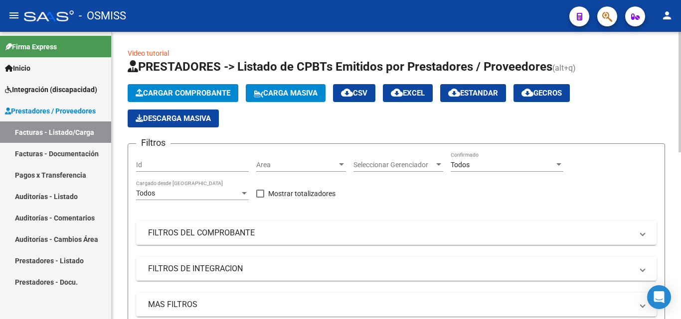
click at [206, 89] on span "Cargar Comprobante" at bounding box center [183, 93] width 95 height 9
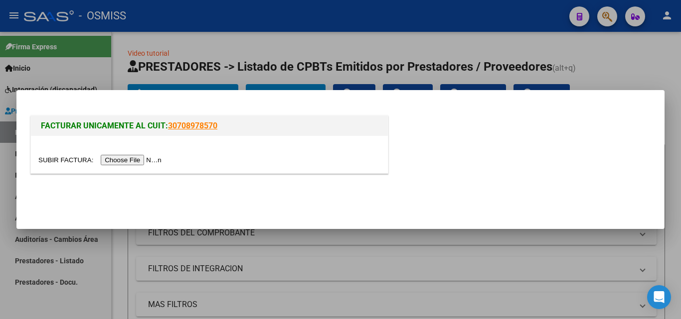
click at [132, 159] on input "file" at bounding box center [101, 160] width 126 height 10
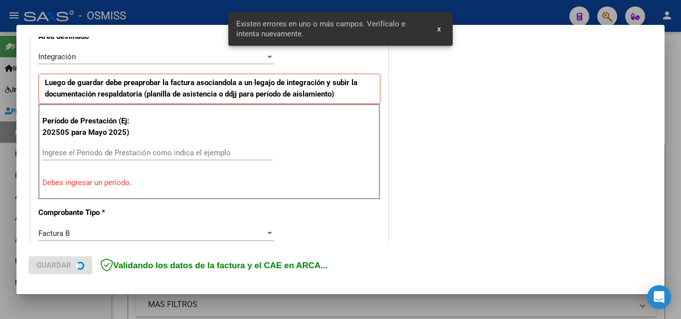
scroll to position [243, 0]
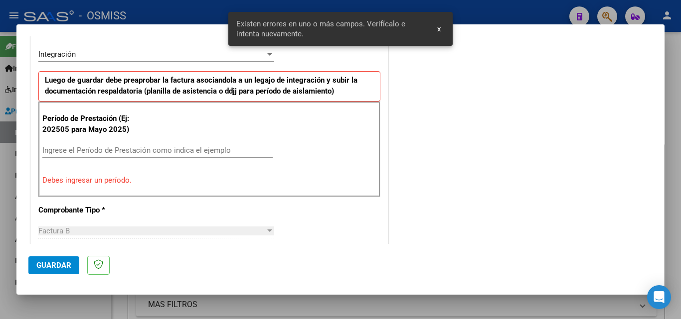
click at [129, 149] on input "Ingrese el Período de Prestación como indica el ejemplo" at bounding box center [157, 150] width 230 height 9
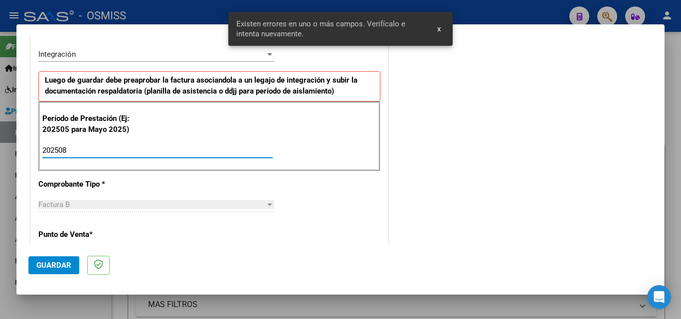
type input "202508"
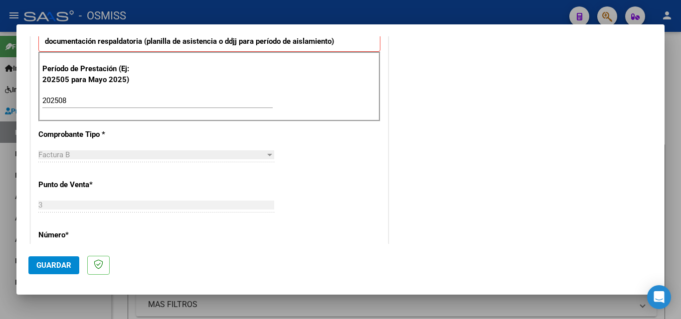
click at [50, 265] on span "Guardar" at bounding box center [53, 265] width 35 height 9
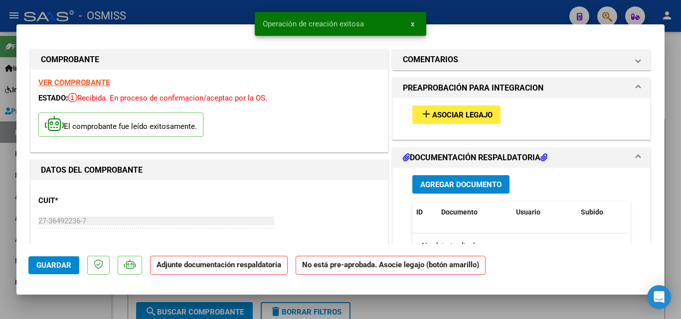
click at [459, 113] on span "Asociar Legajo" at bounding box center [462, 115] width 60 height 9
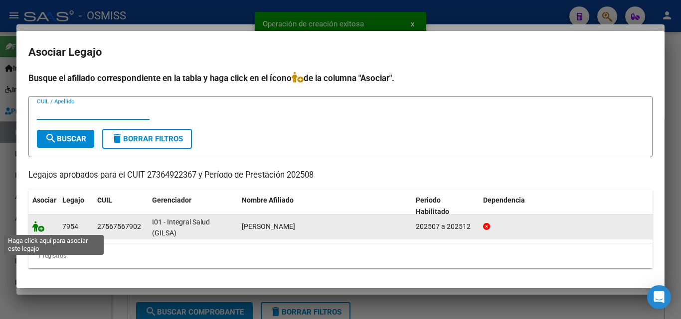
click at [42, 227] on icon at bounding box center [38, 226] width 12 height 11
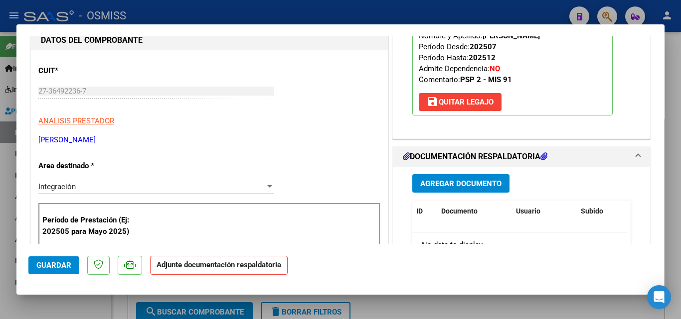
scroll to position [249, 0]
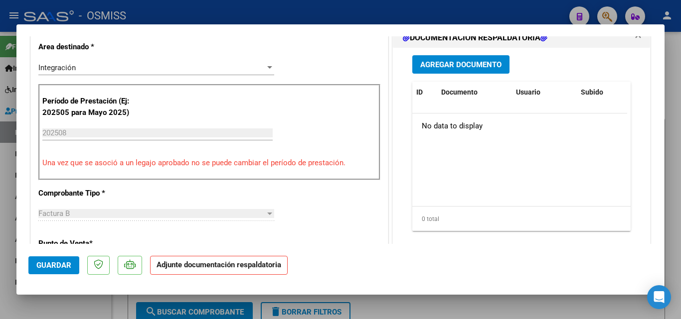
click at [467, 69] on span "Agregar Documento" at bounding box center [460, 64] width 81 height 9
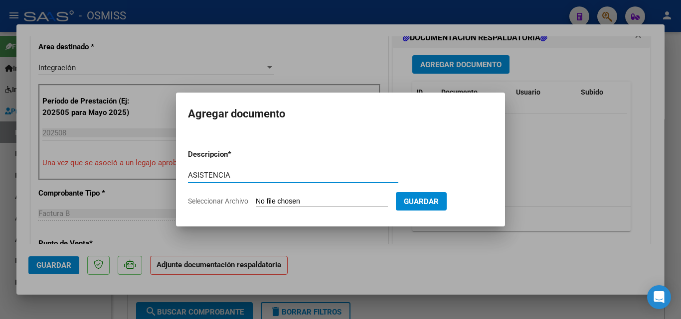
type input "ASISTENCIA"
click at [342, 202] on input "Seleccionar Archivo" at bounding box center [322, 201] width 132 height 9
type input "C:\fakepath\ASISTENCIA [DATE] (1).pdf"
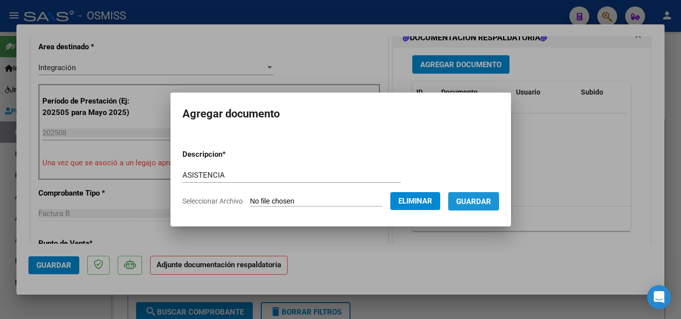
click at [490, 205] on span "Guardar" at bounding box center [473, 201] width 35 height 9
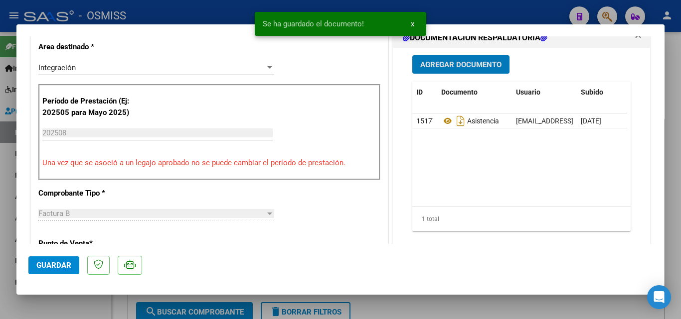
click at [455, 61] on span "Agregar Documento" at bounding box center [460, 64] width 81 height 9
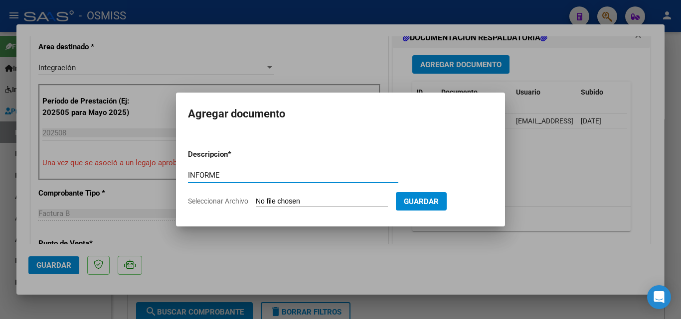
type input "INFORME"
click at [332, 203] on input "Seleccionar Archivo" at bounding box center [322, 201] width 132 height 9
type input "C:\fakepath\INFORME [DATE].pdf"
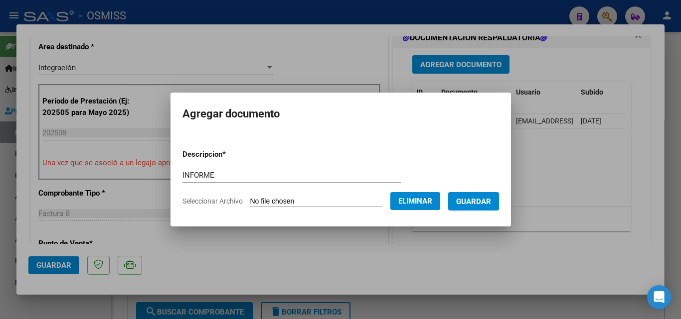
click at [488, 197] on span "Guardar" at bounding box center [473, 201] width 35 height 9
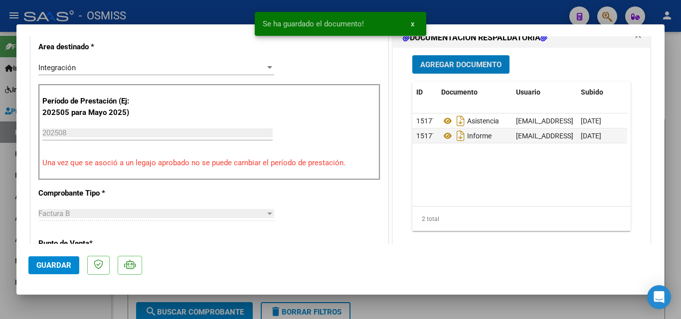
click at [65, 263] on span "Guardar" at bounding box center [53, 265] width 35 height 9
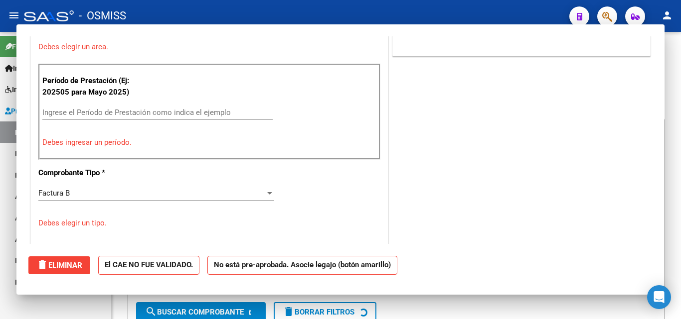
scroll to position [0, 0]
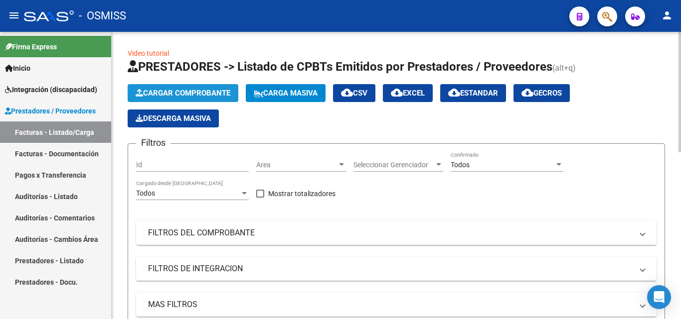
click at [174, 89] on span "Cargar Comprobante" at bounding box center [183, 93] width 95 height 9
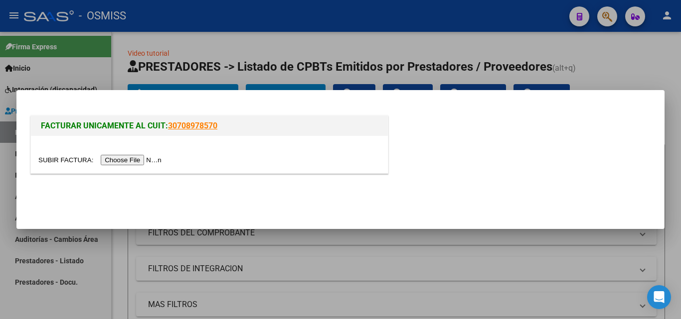
click at [125, 159] on input "file" at bounding box center [101, 160] width 126 height 10
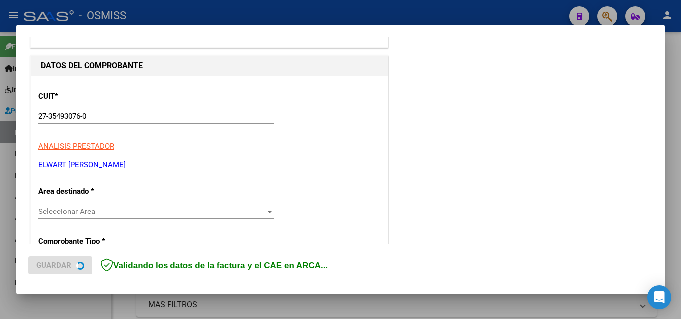
scroll to position [100, 0]
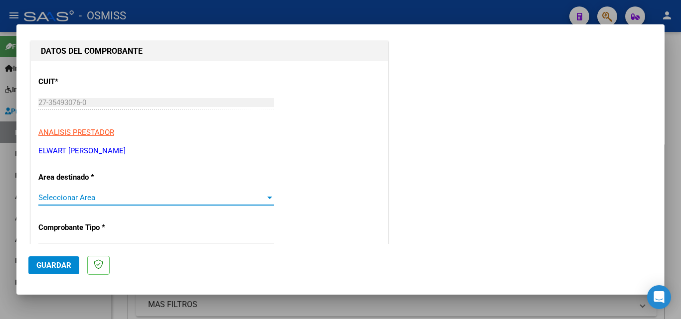
click at [148, 198] on span "Seleccionar Area" at bounding box center [151, 197] width 227 height 9
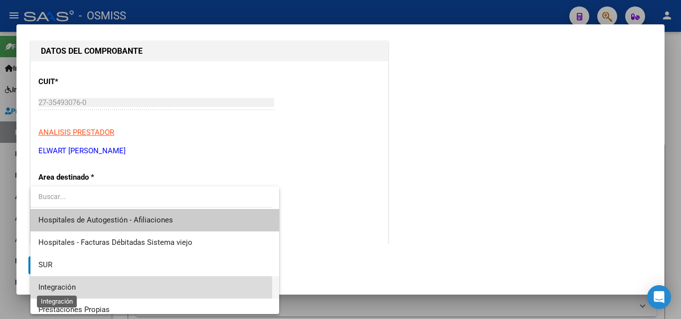
click at [68, 288] on span "Integración" at bounding box center [56, 287] width 37 height 9
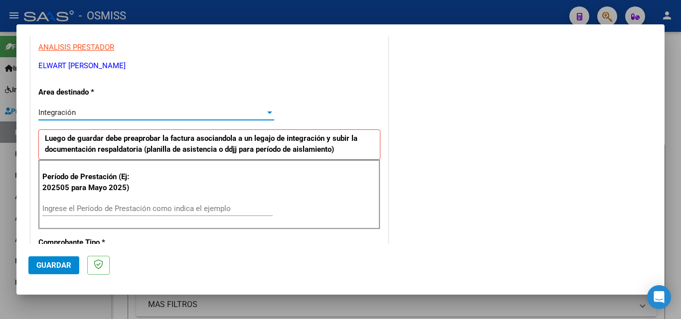
scroll to position [199, 0]
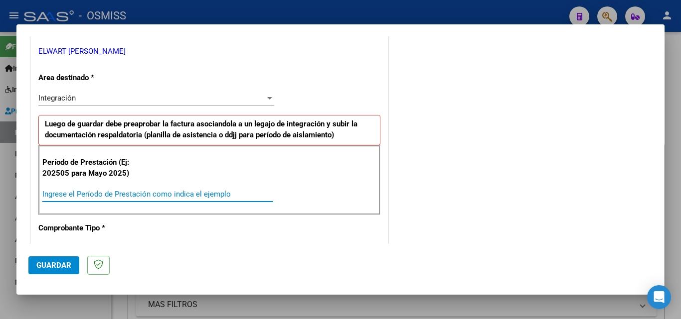
click at [117, 198] on input "Ingrese el Período de Prestación como indica el ejemplo" at bounding box center [157, 194] width 230 height 9
type input "202507"
click at [63, 264] on span "Guardar" at bounding box center [53, 265] width 35 height 9
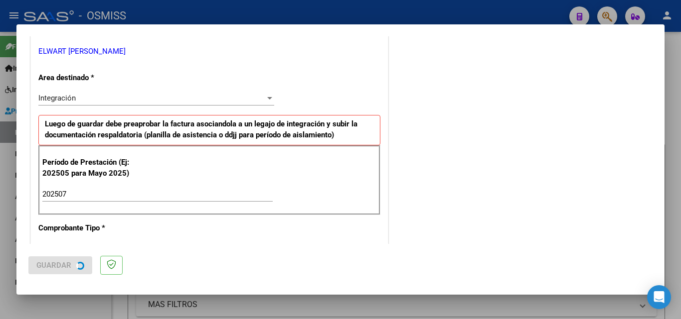
scroll to position [0, 0]
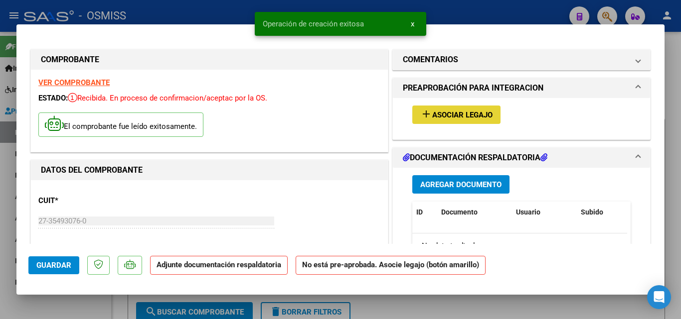
click at [459, 115] on span "Asociar Legajo" at bounding box center [462, 115] width 60 height 9
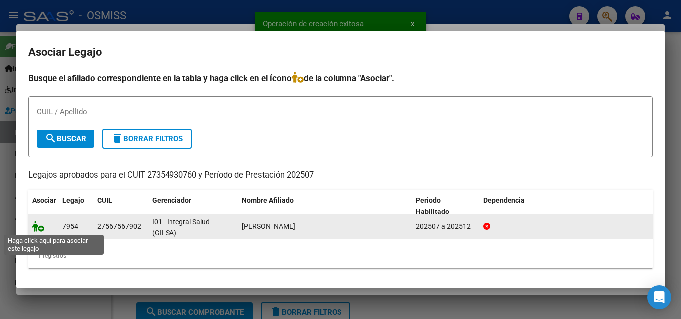
click at [36, 228] on icon at bounding box center [38, 226] width 12 height 11
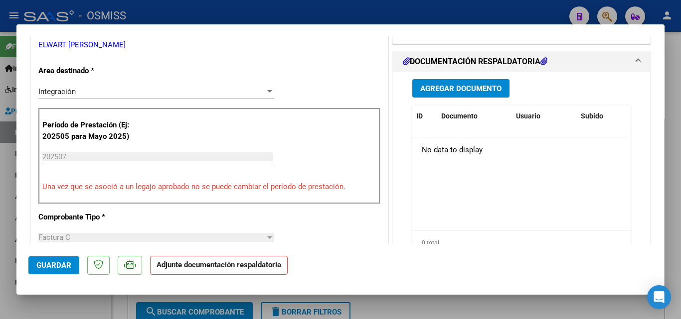
scroll to position [249, 0]
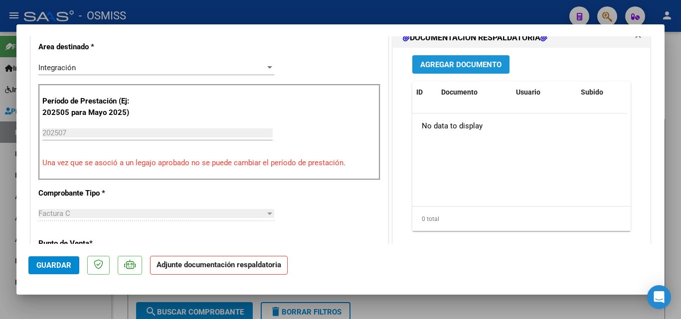
click at [447, 65] on span "Agregar Documento" at bounding box center [460, 64] width 81 height 9
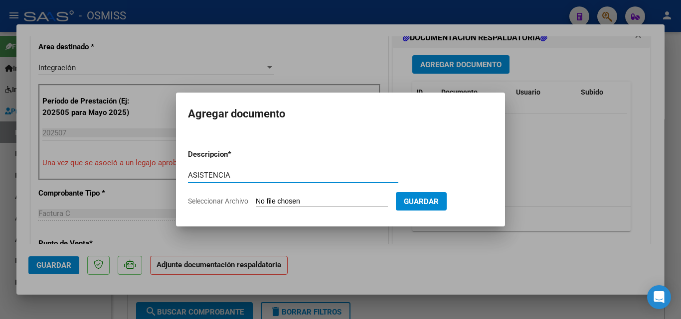
type input "ASISTENCIA"
click at [324, 201] on input "Seleccionar Archivo" at bounding box center [322, 201] width 132 height 9
type input "C:\fakepath\Asistencia [DATE].pdf"
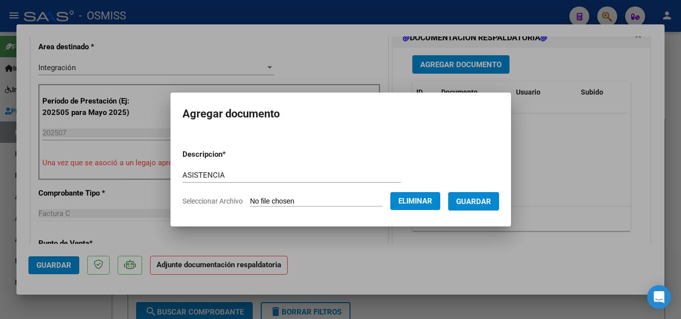
click at [475, 197] on span "Guardar" at bounding box center [473, 201] width 35 height 9
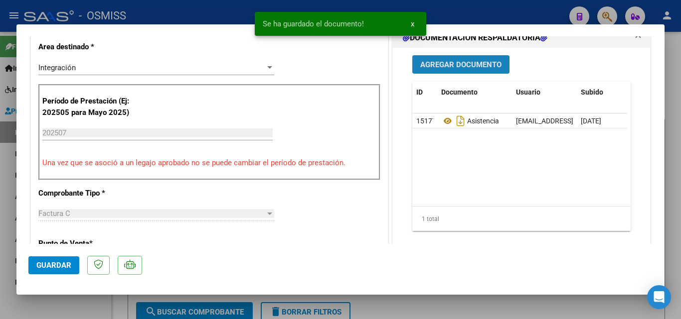
click at [430, 64] on span "Agregar Documento" at bounding box center [460, 64] width 81 height 9
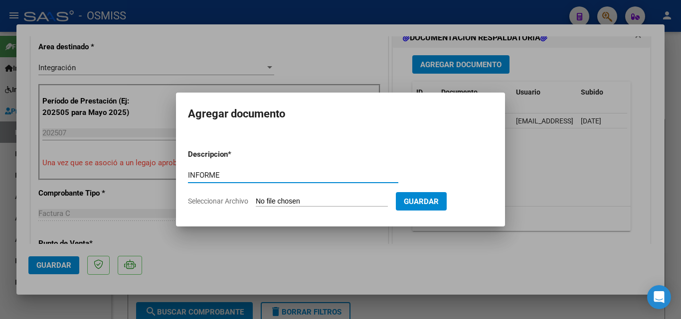
type input "INFORME"
click at [329, 201] on input "Seleccionar Archivo" at bounding box center [322, 201] width 132 height 9
type input "C:\fakepath\Informe [DATE].pdf"
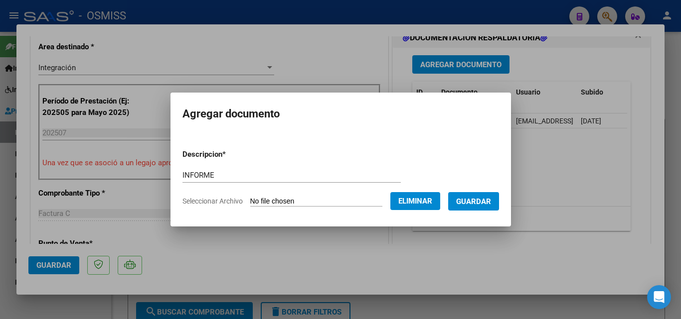
click at [485, 204] on span "Guardar" at bounding box center [473, 201] width 35 height 9
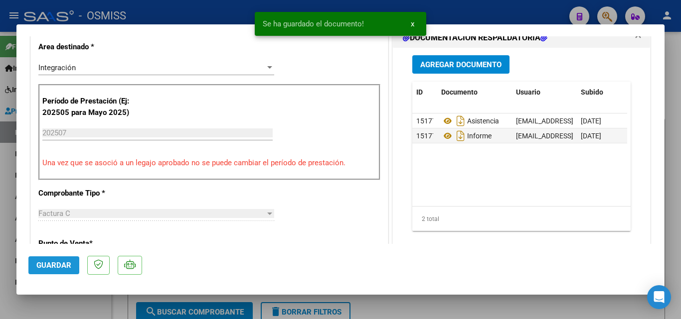
click at [67, 263] on span "Guardar" at bounding box center [53, 265] width 35 height 9
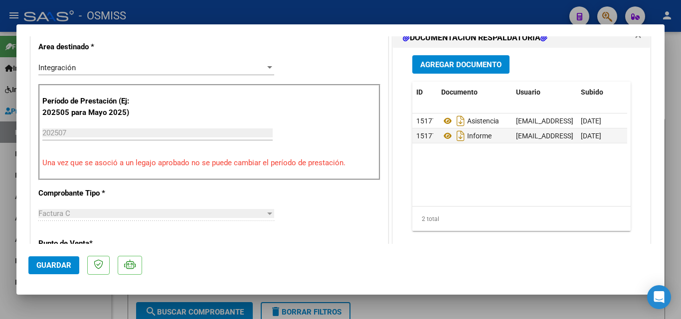
scroll to position [199, 0]
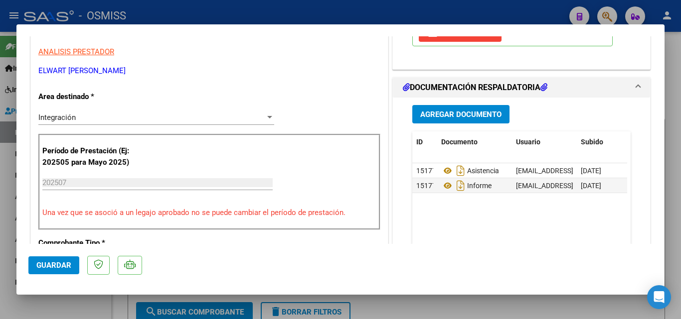
type input "$ 0,00"
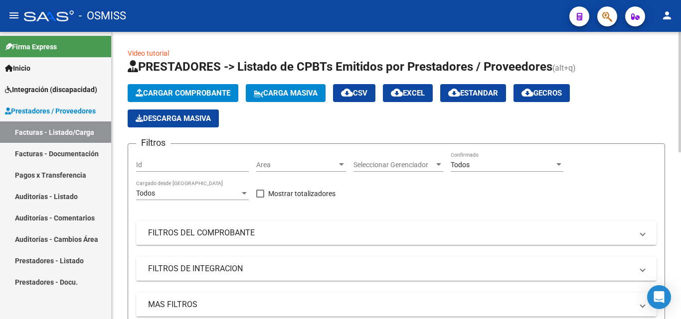
click at [210, 83] on app-list-header "PRESTADORES -> Listado de CPBTs Emitidos por Prestadores / Proveedores (alt+q) …" at bounding box center [396, 207] width 537 height 297
click at [210, 94] on span "Cargar Comprobante" at bounding box center [183, 93] width 95 height 9
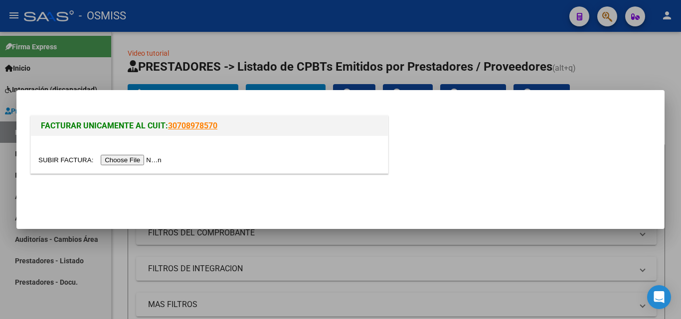
click at [152, 159] on input "file" at bounding box center [101, 160] width 126 height 10
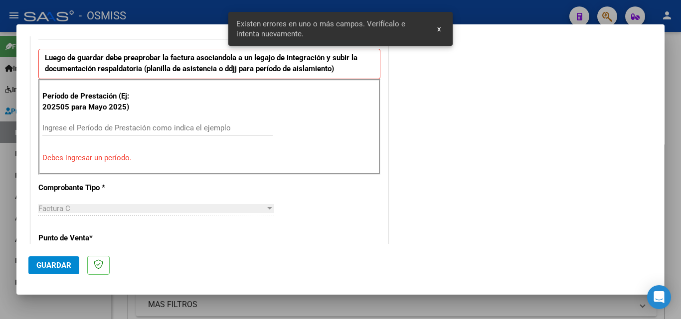
scroll to position [243, 0]
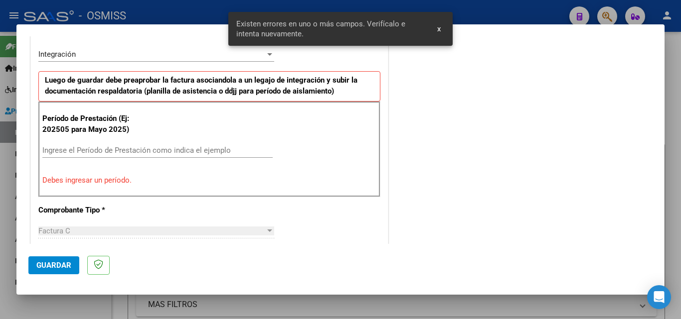
click at [141, 151] on input "Ingrese el Período de Prestación como indica el ejemplo" at bounding box center [157, 150] width 230 height 9
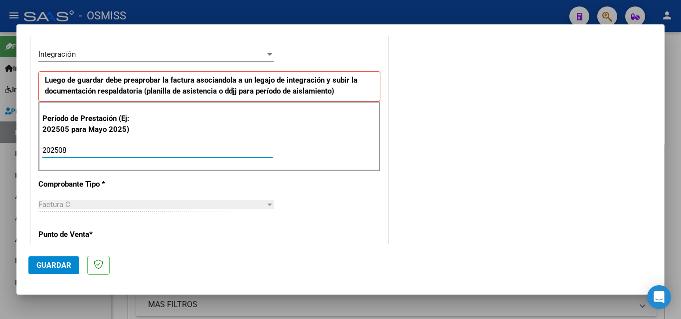
type input "202508"
click at [66, 265] on span "Guardar" at bounding box center [53, 265] width 35 height 9
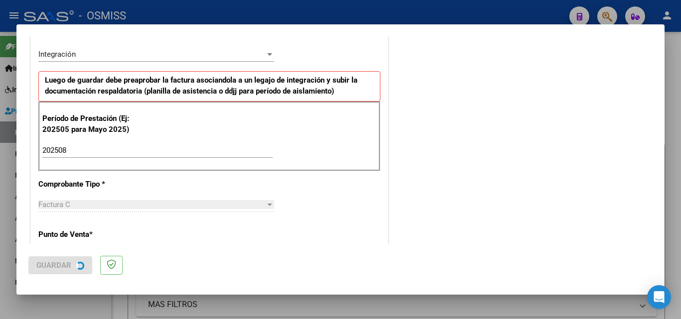
scroll to position [0, 0]
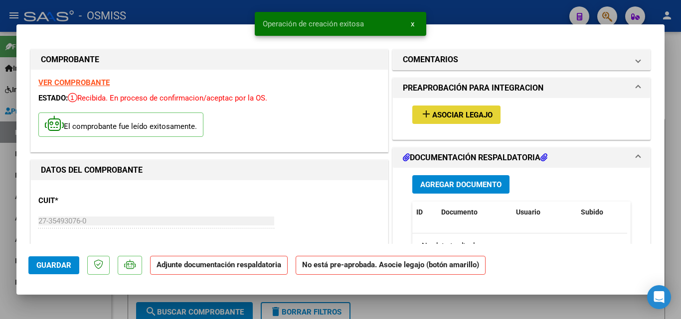
click at [476, 108] on button "add Asociar Legajo" at bounding box center [456, 115] width 88 height 18
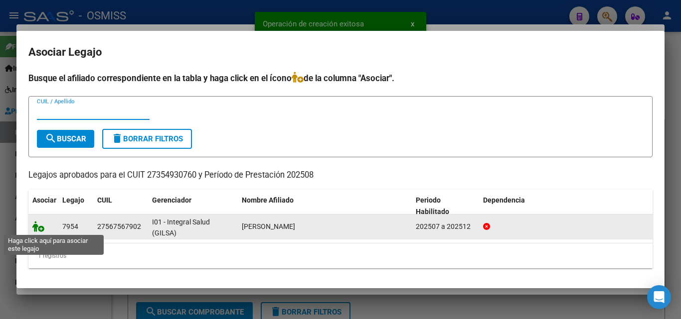
click at [39, 228] on icon at bounding box center [38, 226] width 12 height 11
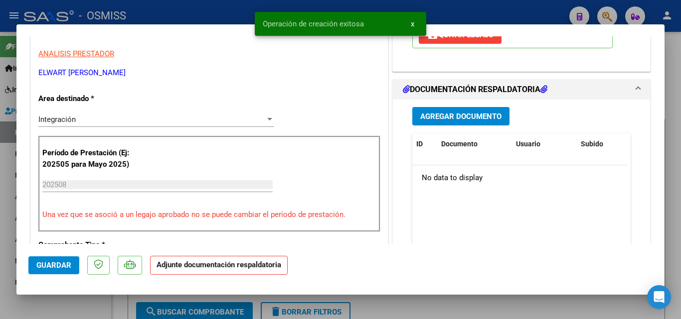
scroll to position [199, 0]
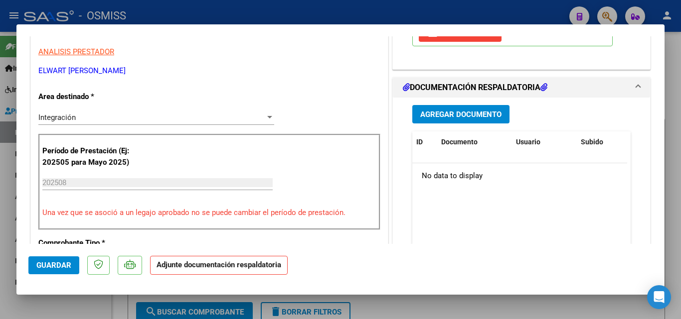
click at [479, 115] on span "Agregar Documento" at bounding box center [460, 114] width 81 height 9
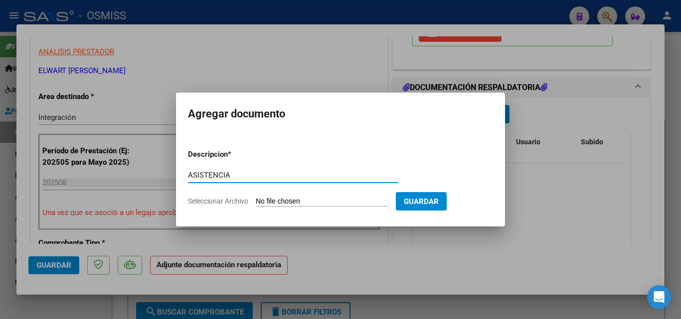
type input "ASISTENCIA"
click at [335, 200] on input "Seleccionar Archivo" at bounding box center [322, 201] width 132 height 9
type input "C:\fakepath\Asistencia [DATE].pdf"
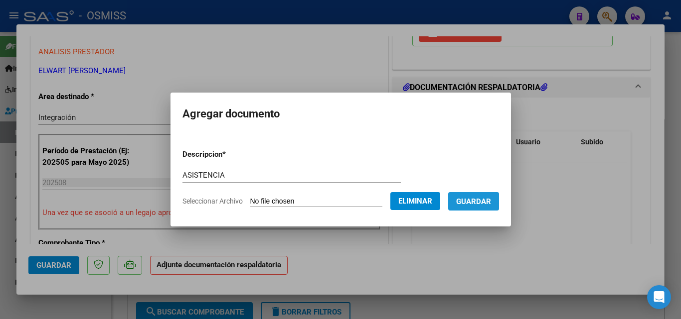
click at [487, 201] on span "Guardar" at bounding box center [473, 201] width 35 height 9
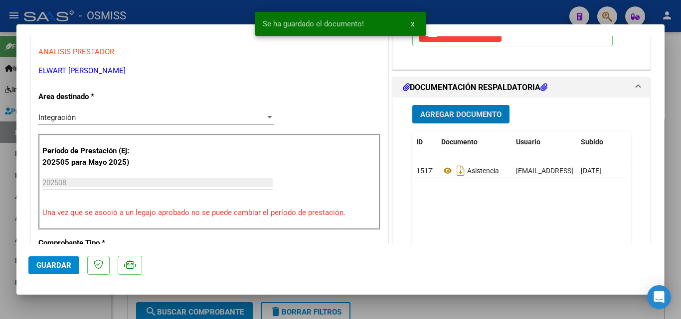
click at [455, 115] on span "Agregar Documento" at bounding box center [460, 114] width 81 height 9
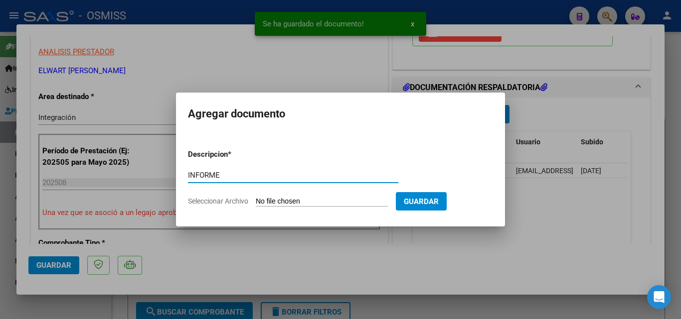
type input "INFORME"
click at [302, 202] on input "Seleccionar Archivo" at bounding box center [322, 201] width 132 height 9
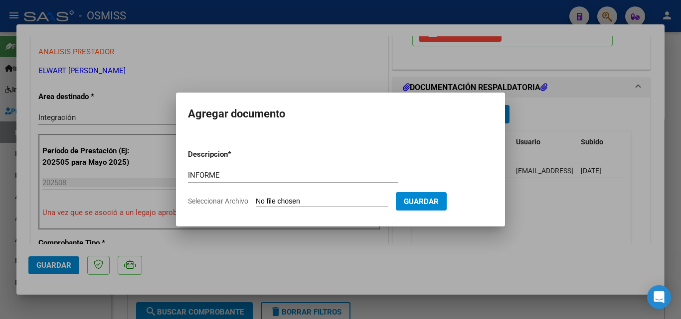
type input "C:\fakepath\Informe [DATE].pdf"
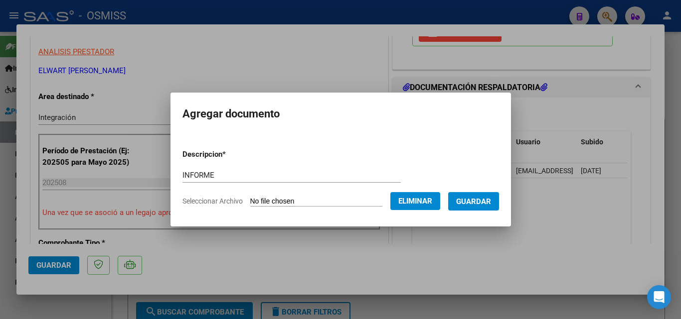
click at [471, 199] on span "Guardar" at bounding box center [473, 201] width 35 height 9
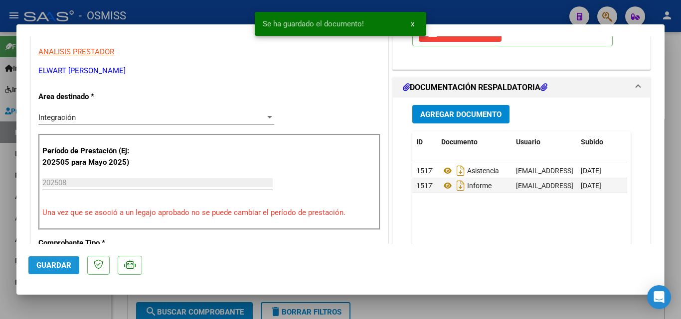
click at [57, 267] on span "Guardar" at bounding box center [53, 265] width 35 height 9
type input "$ 0,00"
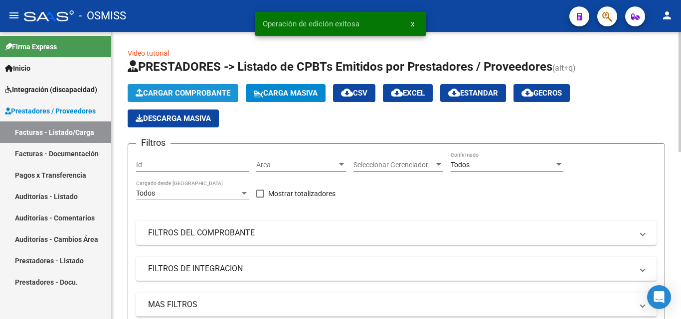
click at [206, 89] on span "Cargar Comprobante" at bounding box center [183, 93] width 95 height 9
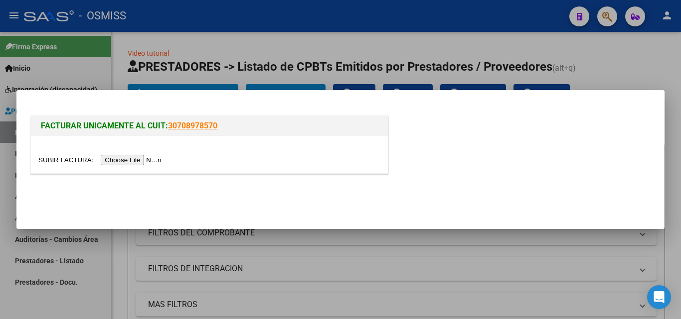
click at [136, 161] on input "file" at bounding box center [101, 160] width 126 height 10
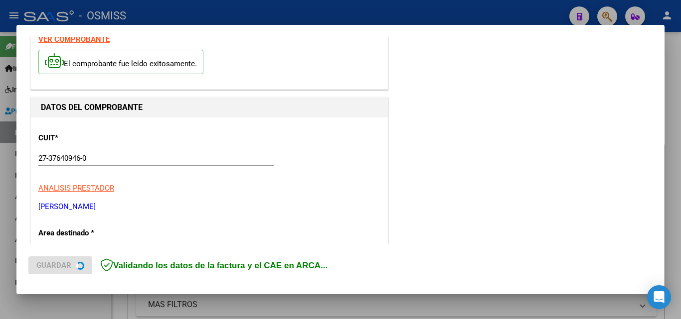
scroll to position [149, 0]
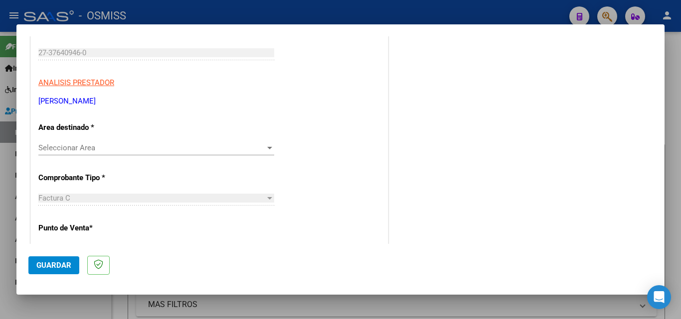
click at [176, 148] on span "Seleccionar Area" at bounding box center [151, 147] width 227 height 9
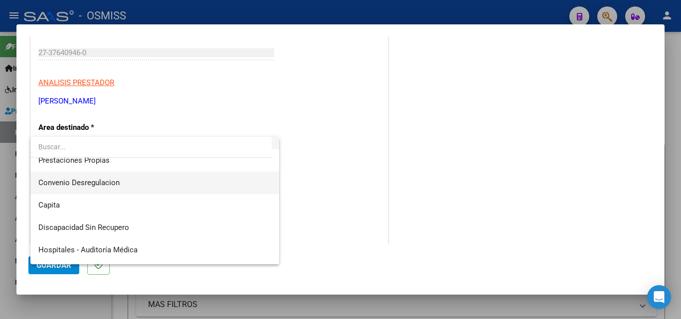
scroll to position [50, 0]
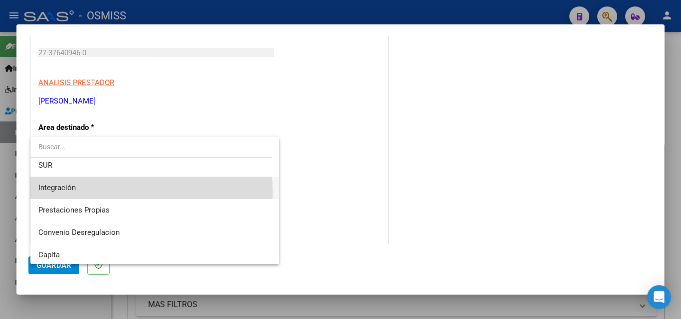
click at [85, 192] on span "Integración" at bounding box center [154, 188] width 233 height 22
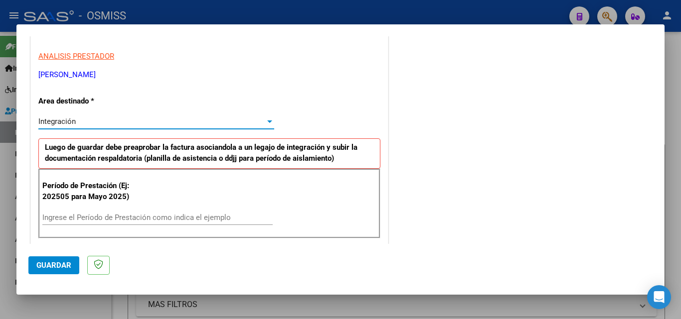
scroll to position [199, 0]
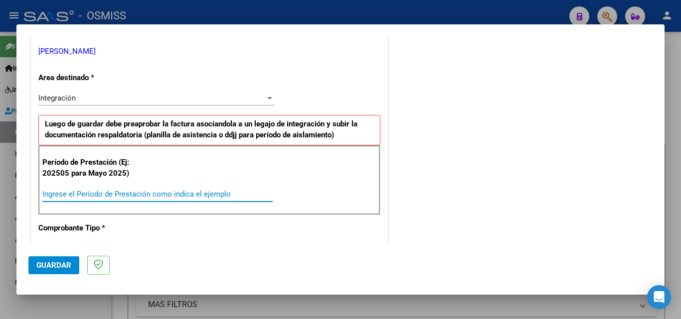
click at [95, 190] on input "Ingrese el Período de Prestación como indica el ejemplo" at bounding box center [157, 194] width 230 height 9
type input "202507"
click at [46, 262] on span "Guardar" at bounding box center [53, 265] width 35 height 9
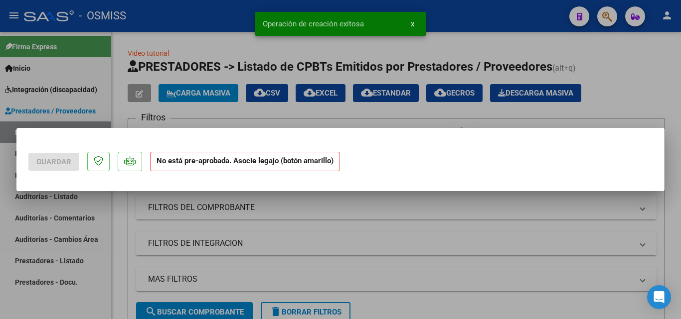
scroll to position [0, 0]
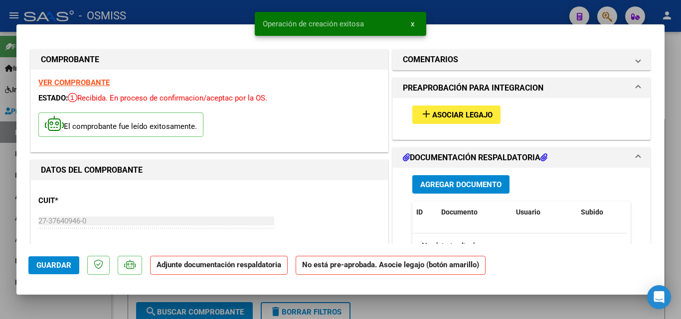
click at [437, 115] on span "Asociar Legajo" at bounding box center [462, 115] width 60 height 9
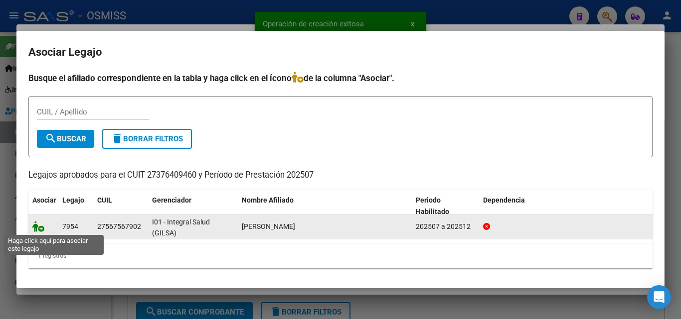
click at [41, 226] on icon at bounding box center [38, 226] width 12 height 11
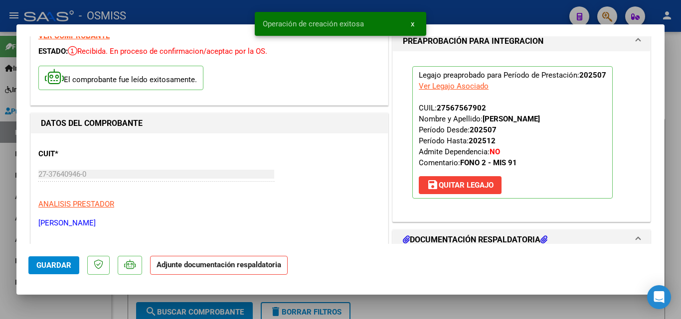
scroll to position [100, 0]
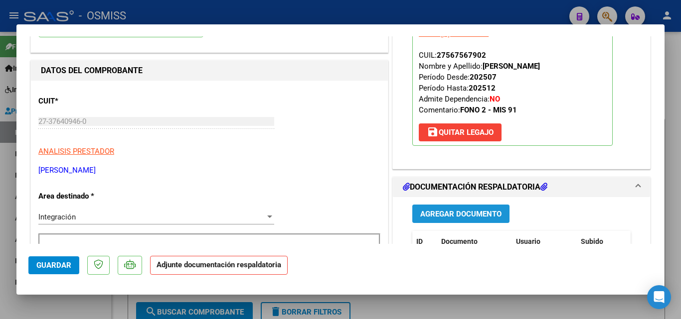
click at [450, 212] on span "Agregar Documento" at bounding box center [460, 214] width 81 height 9
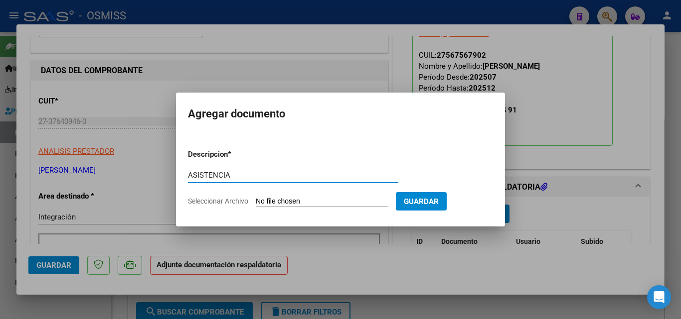
type input "ASISTENCIA"
click at [303, 200] on input "Seleccionar Archivo" at bounding box center [322, 201] width 132 height 9
type input "C:\fakepath\ASISTencia [DATE].pdf"
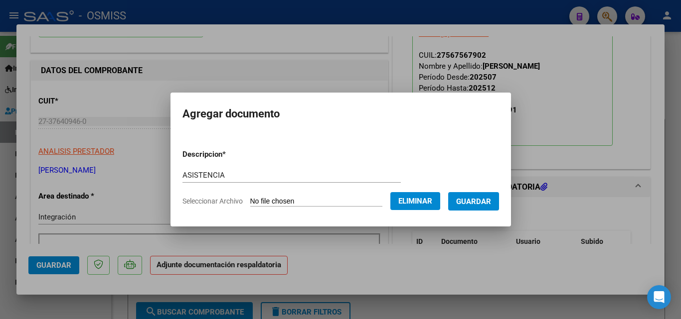
click at [478, 202] on span "Guardar" at bounding box center [473, 201] width 35 height 9
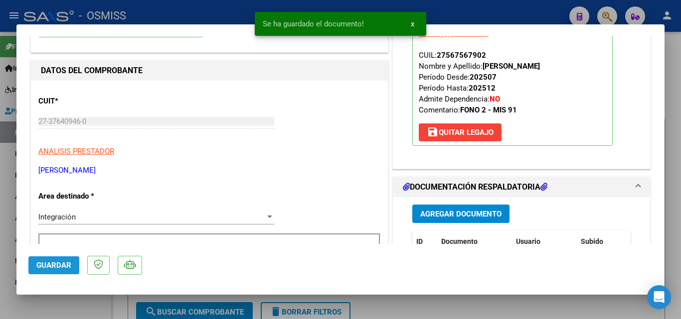
click at [69, 268] on span "Guardar" at bounding box center [53, 265] width 35 height 9
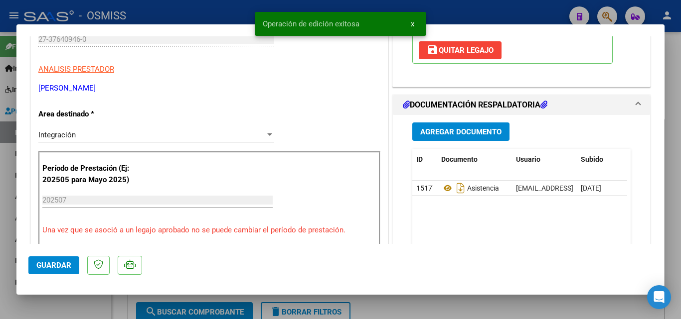
scroll to position [199, 0]
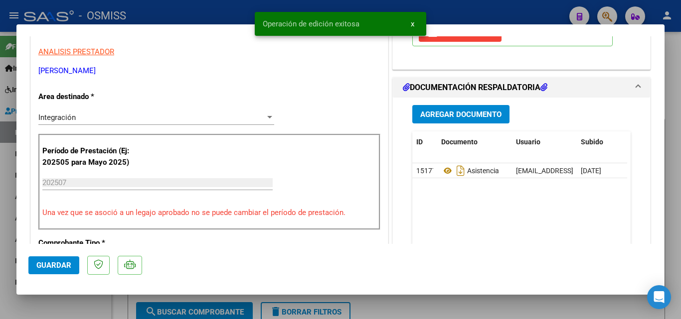
click at [454, 114] on span "Agregar Documento" at bounding box center [460, 114] width 81 height 9
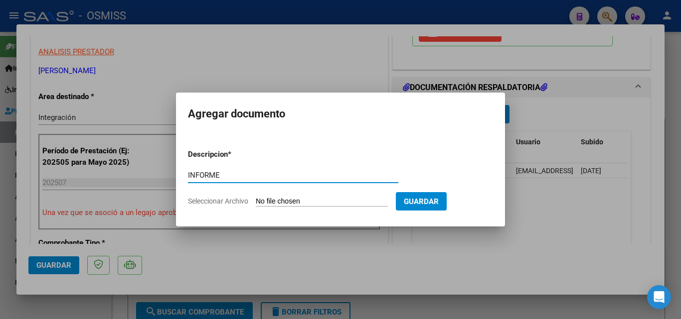
type input "INFORME"
click at [287, 202] on input "Seleccionar Archivo" at bounding box center [322, 201] width 132 height 9
type input "C:\fakepath\INFORME [DATE].pdf"
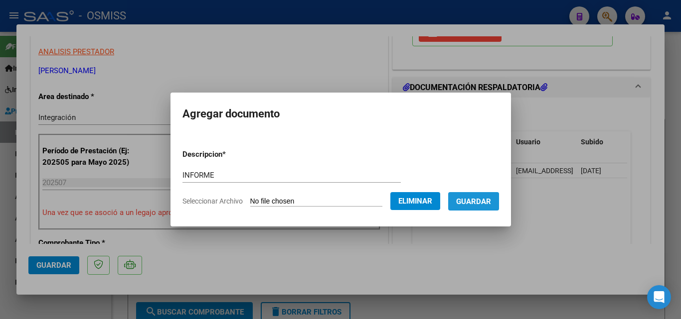
click at [478, 202] on span "Guardar" at bounding box center [473, 201] width 35 height 9
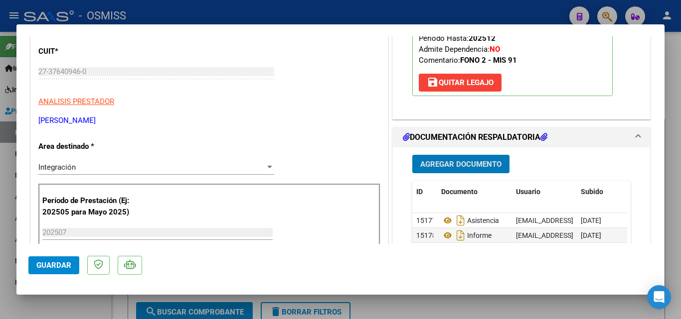
scroll to position [349, 0]
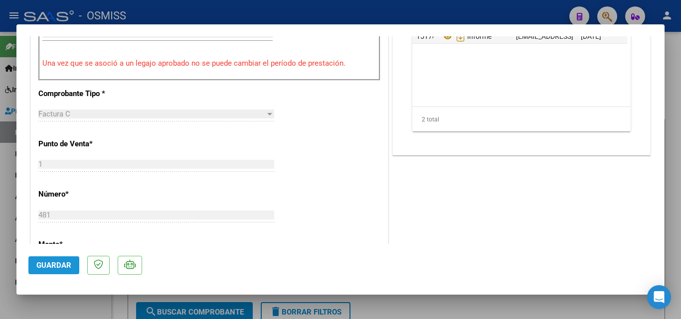
click at [65, 261] on span "Guardar" at bounding box center [53, 265] width 35 height 9
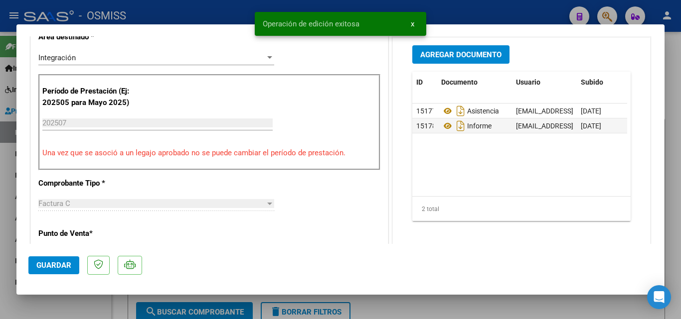
scroll to position [149, 0]
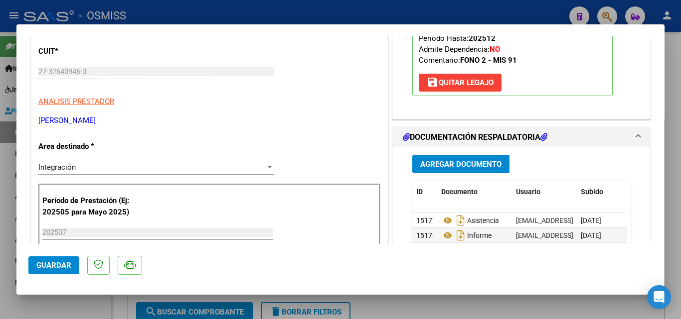
type input "$ 0,00"
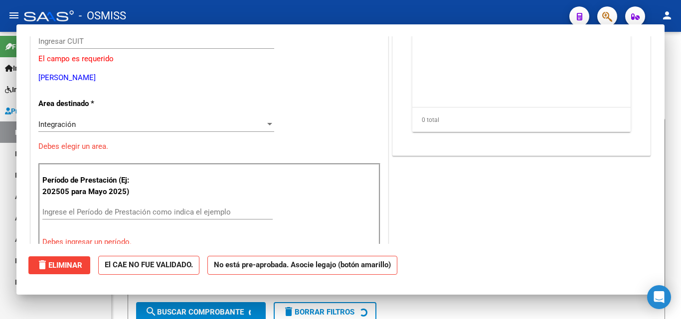
scroll to position [0, 0]
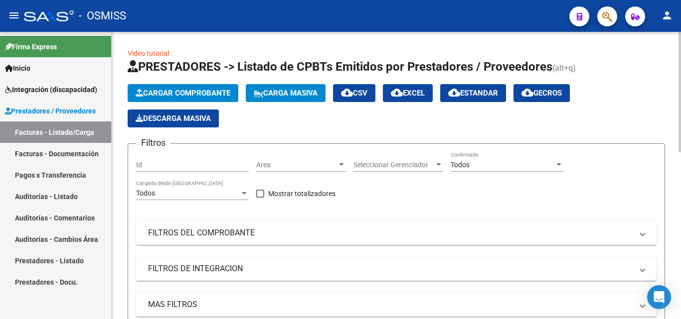
click at [184, 92] on span "Cargar Comprobante" at bounding box center [183, 93] width 95 height 9
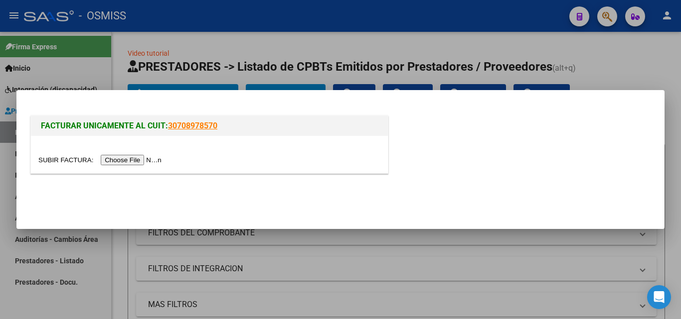
click at [121, 163] on input "file" at bounding box center [101, 160] width 126 height 10
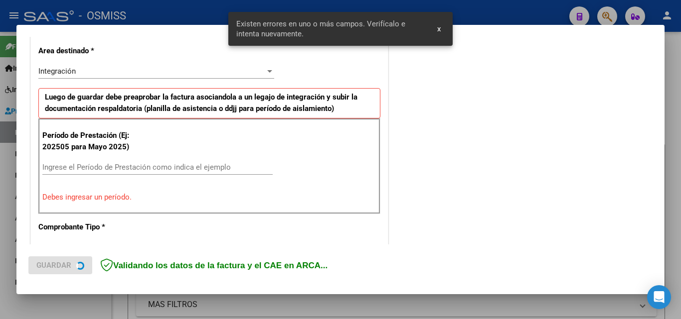
scroll to position [243, 0]
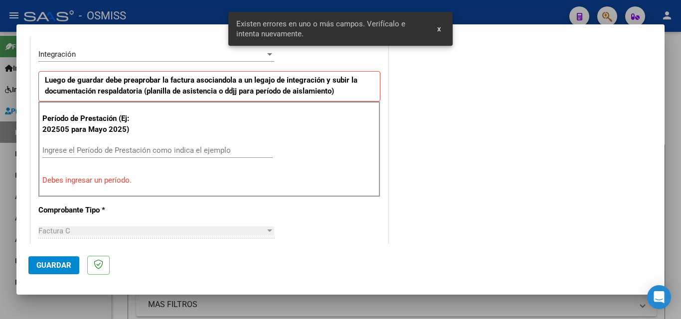
click at [130, 145] on div "Ingrese el Período de Prestación como indica el ejemplo" at bounding box center [157, 150] width 230 height 15
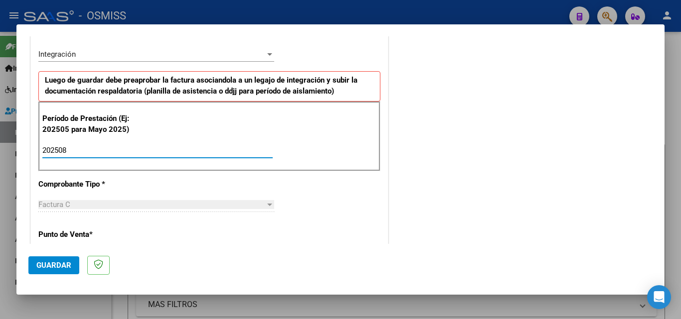
type input "202508"
click at [68, 269] on span "Guardar" at bounding box center [53, 265] width 35 height 9
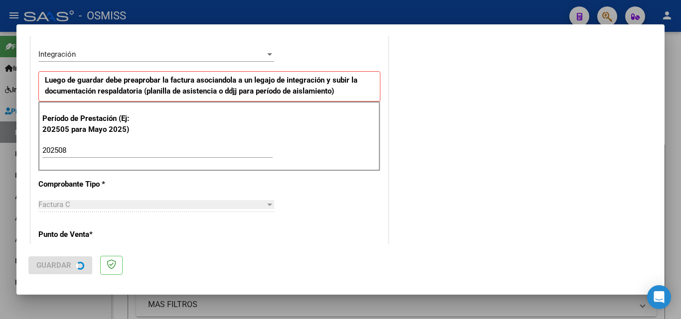
scroll to position [0, 0]
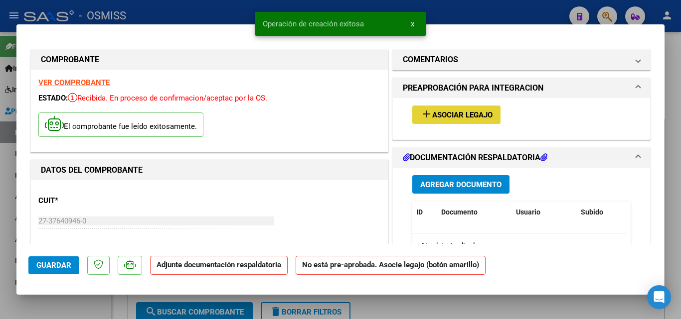
click at [481, 115] on span "Asociar Legajo" at bounding box center [462, 115] width 60 height 9
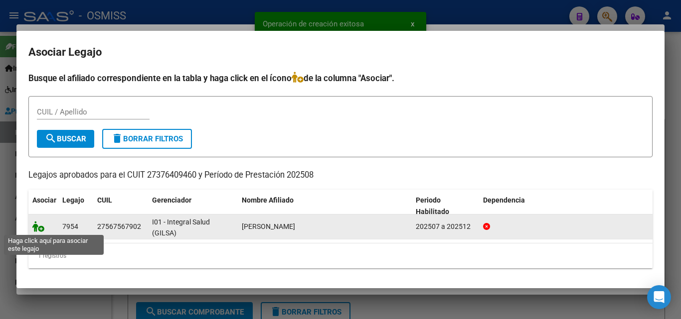
click at [38, 229] on icon at bounding box center [38, 226] width 12 height 11
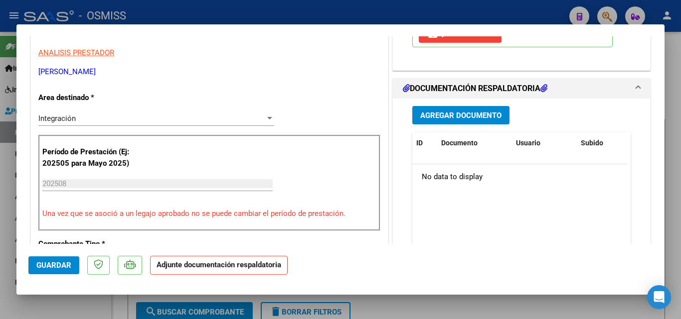
scroll to position [199, 0]
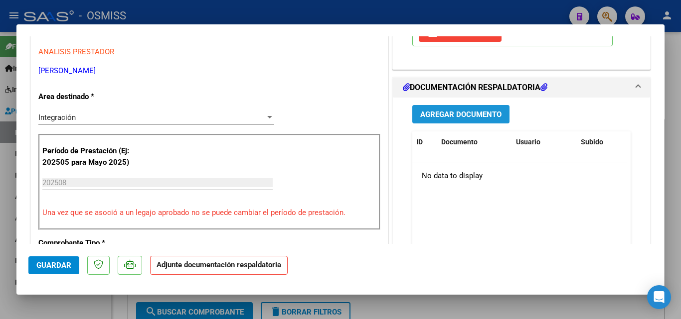
click at [452, 113] on span "Agregar Documento" at bounding box center [460, 114] width 81 height 9
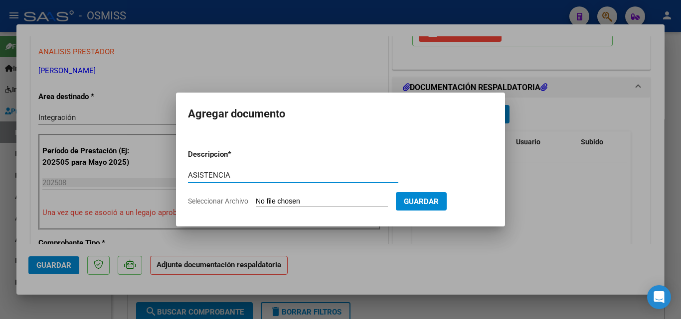
type input "ASISTENCIA"
click at [300, 202] on input "Seleccionar Archivo" at bounding box center [322, 201] width 132 height 9
type input "C:\fakepath\ASISTENCIA [DATE].pdf"
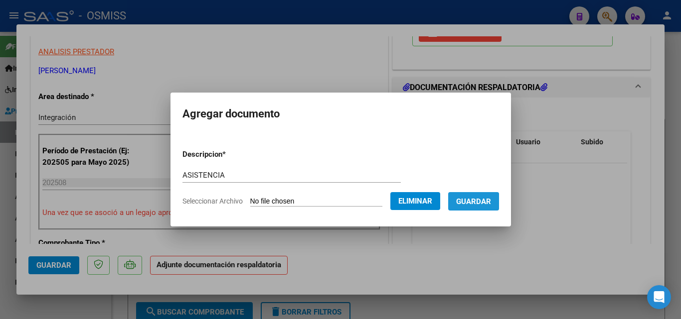
click at [483, 202] on span "Guardar" at bounding box center [473, 201] width 35 height 9
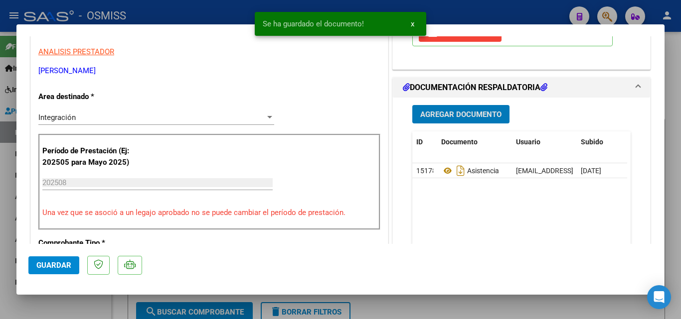
click at [467, 117] on span "Agregar Documento" at bounding box center [460, 114] width 81 height 9
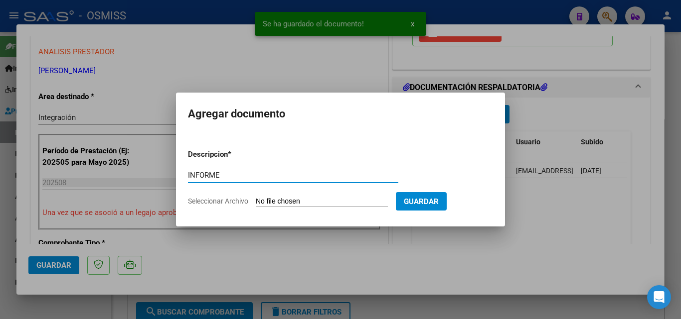
type input "INFORME"
click at [328, 195] on form "Descripcion * INFORME Escriba aquí una descripcion Seleccionar Archivo Guardar" at bounding box center [340, 177] width 305 height 73
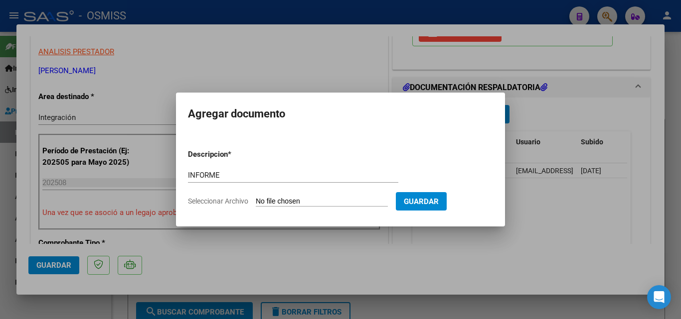
click at [331, 201] on input "Seleccionar Archivo" at bounding box center [322, 201] width 132 height 9
type input "C:\fakepath\INFORME [DATE].pdf"
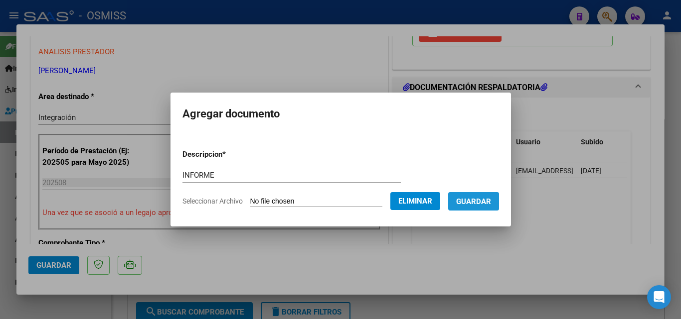
click at [478, 202] on span "Guardar" at bounding box center [473, 201] width 35 height 9
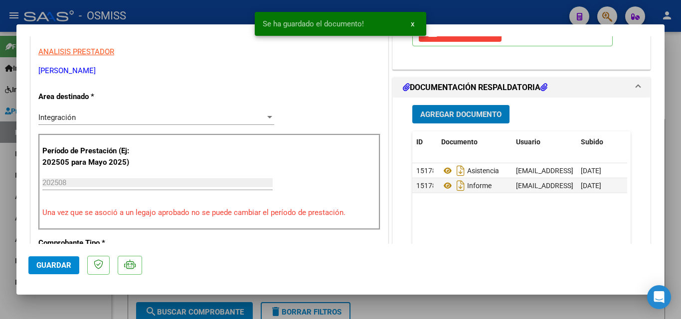
click at [71, 266] on button "Guardar" at bounding box center [53, 266] width 51 height 18
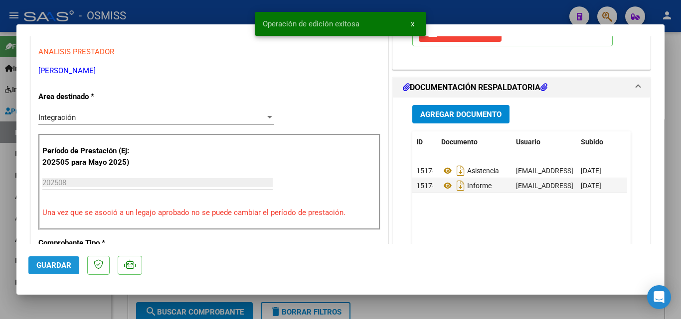
drag, startPoint x: 58, startPoint y: 263, endPoint x: 43, endPoint y: 262, distance: 15.0
click at [57, 263] on span "Guardar" at bounding box center [53, 265] width 35 height 9
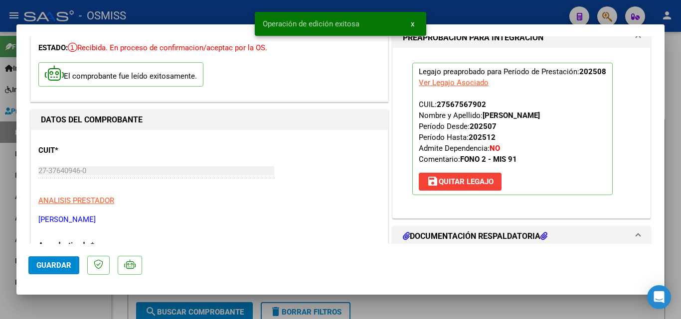
scroll to position [50, 0]
